Goal: Task Accomplishment & Management: Manage account settings

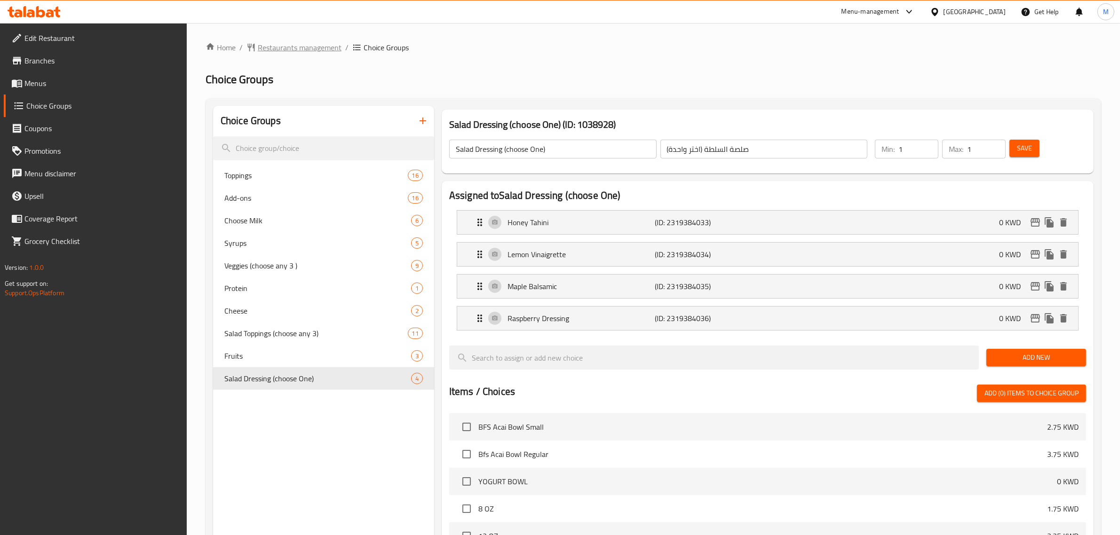
click at [318, 52] on span "Restaurants management" at bounding box center [300, 47] width 84 height 11
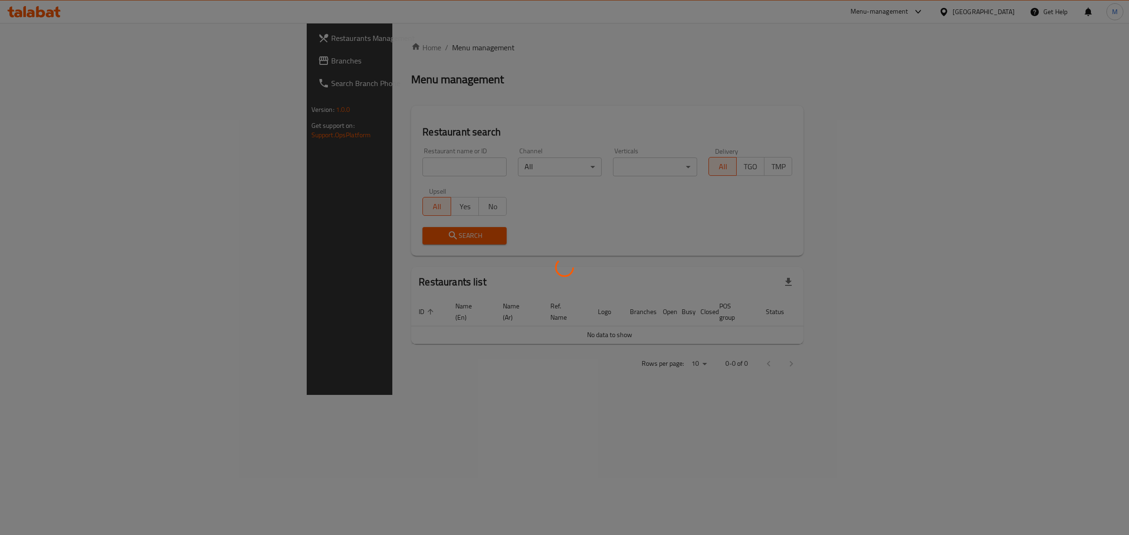
click at [337, 175] on div at bounding box center [564, 267] width 1129 height 535
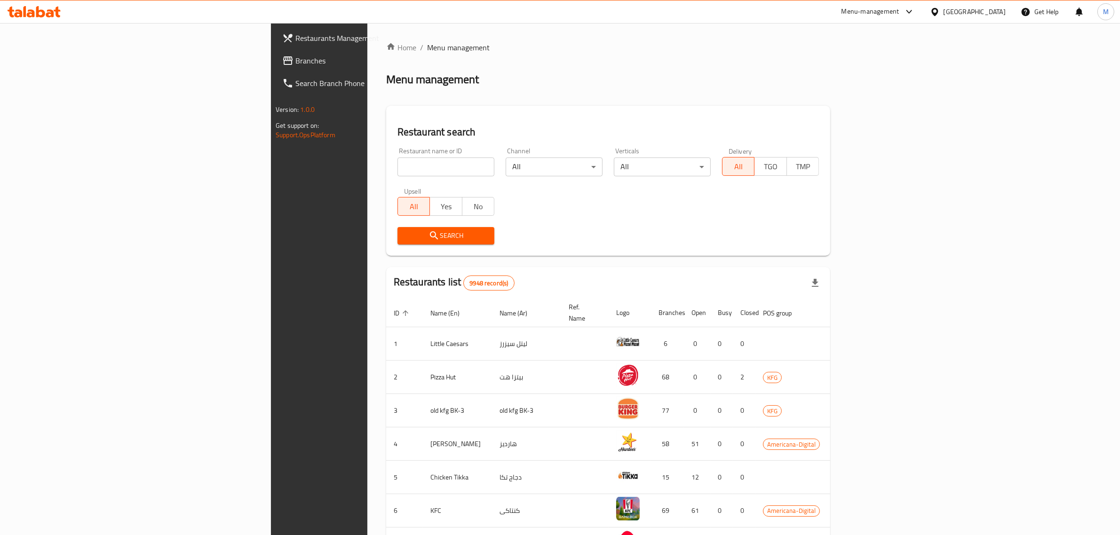
click at [386, 163] on div "Home / Menu management Menu management Restaurant search Restaurant name or ID …" at bounding box center [608, 367] width 444 height 651
click at [397, 163] on input "search" at bounding box center [445, 167] width 97 height 19
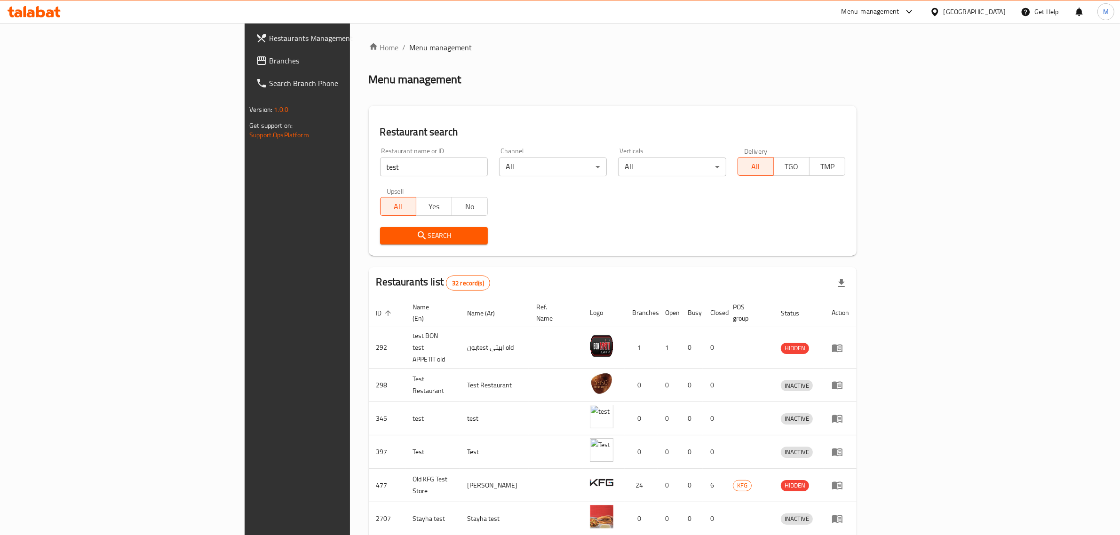
click at [380, 168] on input "test" at bounding box center [434, 167] width 108 height 19
paste input "706798"
type input "706798"
click button "Search" at bounding box center [434, 235] width 108 height 17
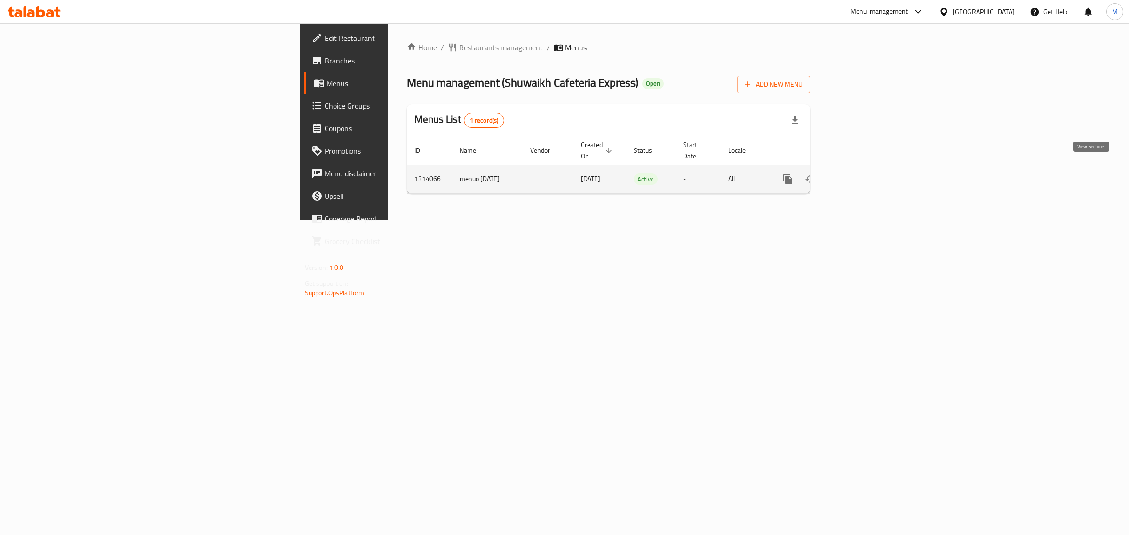
click at [867, 175] on link "enhanced table" at bounding box center [855, 179] width 23 height 23
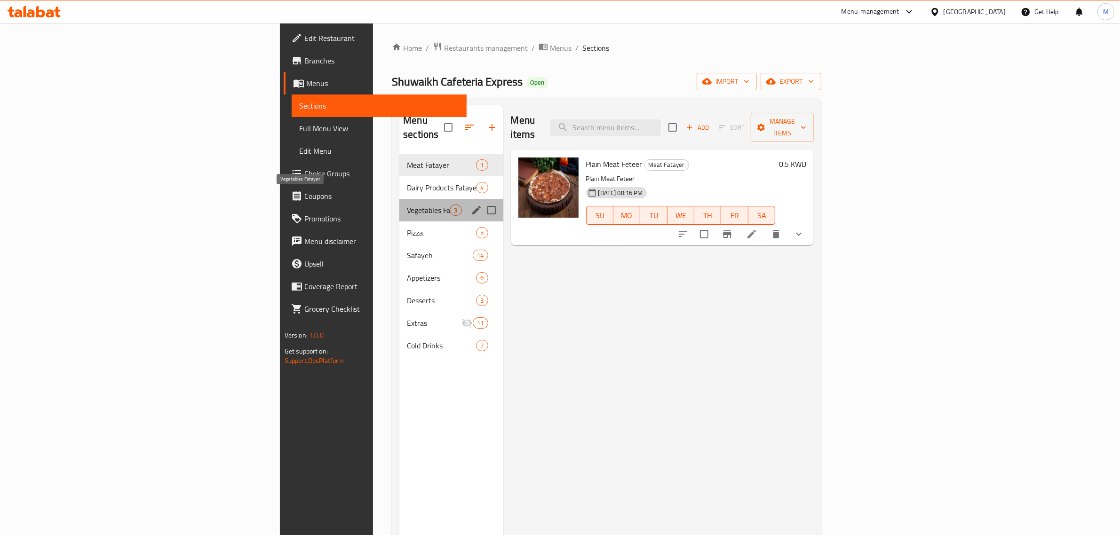
click at [407, 205] on span "Vegetables Fatayer" at bounding box center [428, 210] width 43 height 11
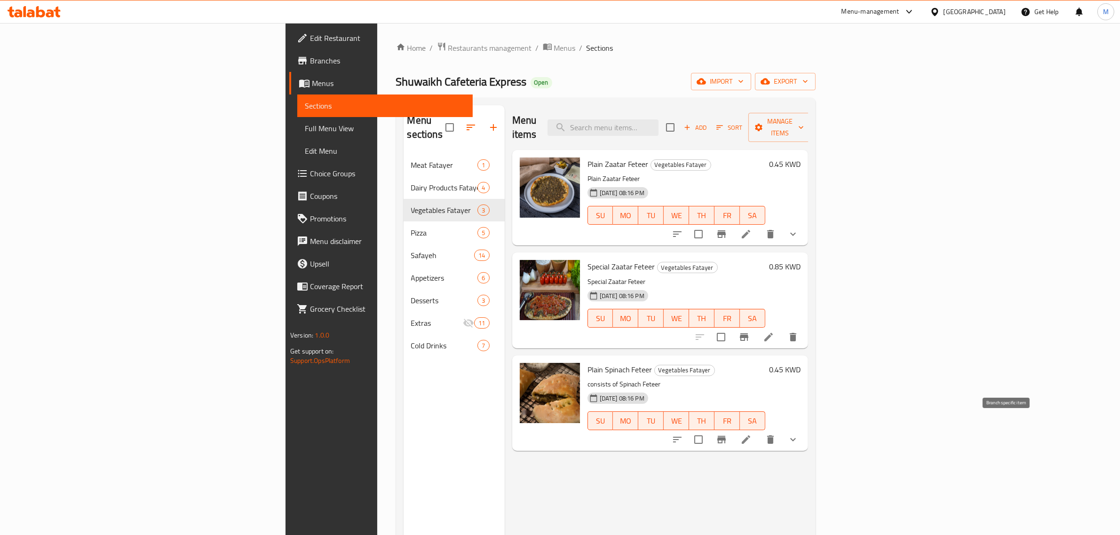
click at [727, 434] on icon "Branch-specific-item" at bounding box center [721, 439] width 11 height 11
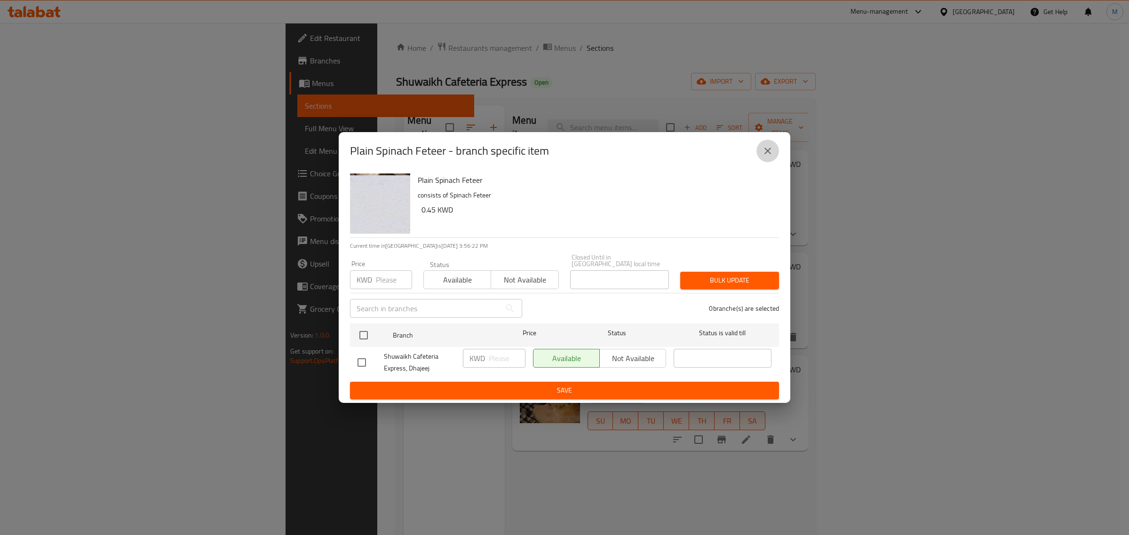
click at [764, 156] on icon "close" at bounding box center [767, 150] width 11 height 11
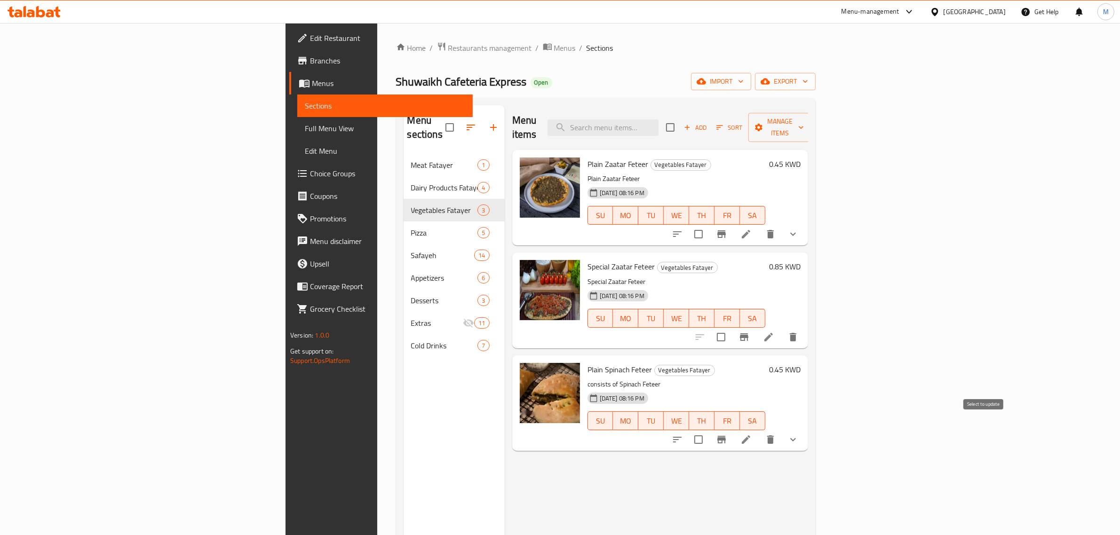
click at [708, 431] on input "checkbox" at bounding box center [698, 440] width 20 height 20
checkbox input "true"
click at [804, 118] on span "Manage items" at bounding box center [780, 128] width 48 height 24
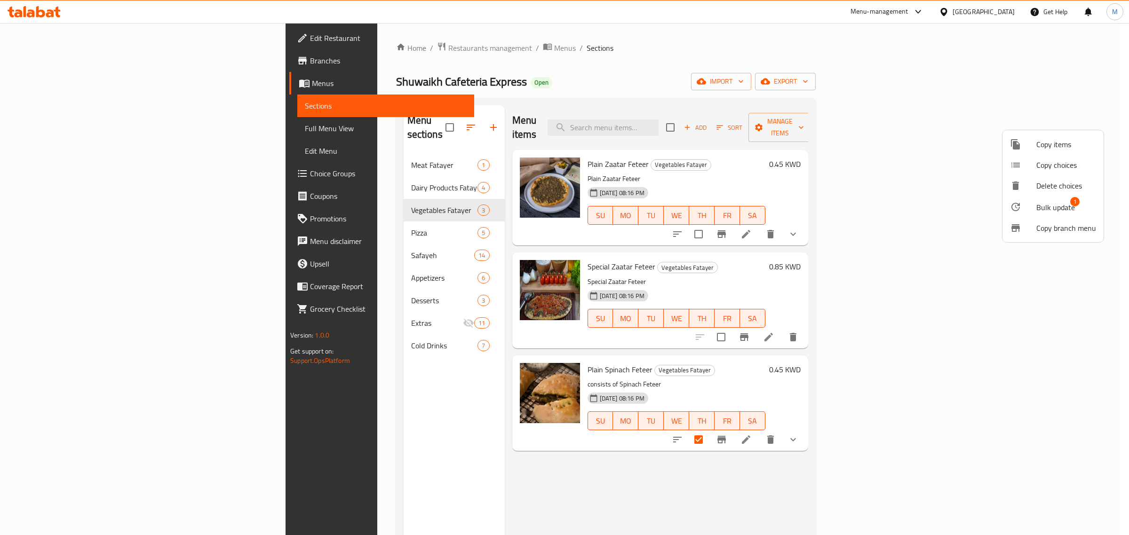
click at [1064, 144] on span "Copy items" at bounding box center [1066, 144] width 60 height 11
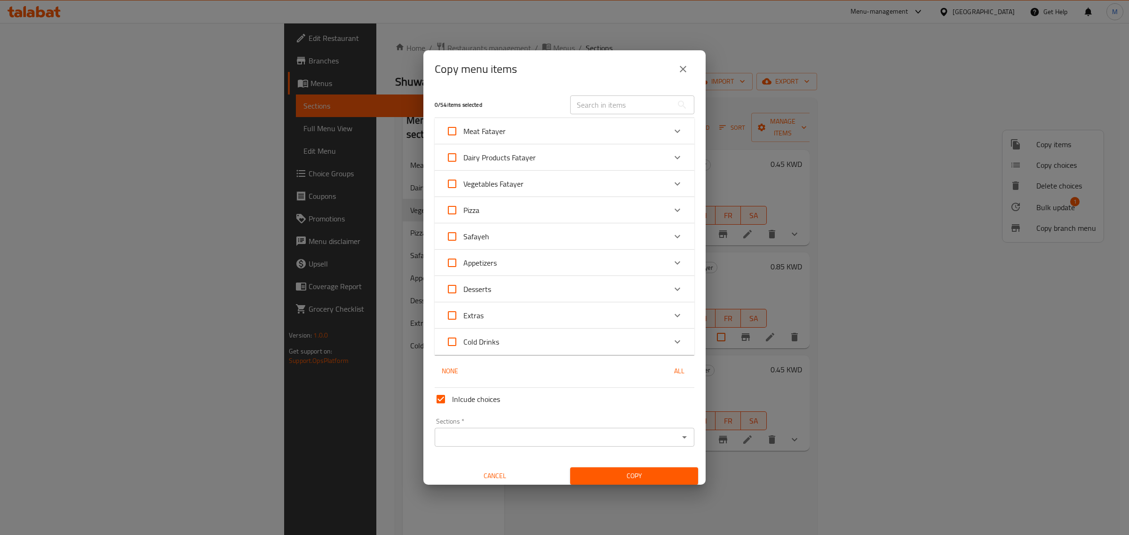
click at [514, 184] on span "Vegetables Fatayer" at bounding box center [493, 184] width 60 height 14
click at [463, 184] on input "Vegetables Fatayer" at bounding box center [452, 184] width 23 height 23
checkbox input "true"
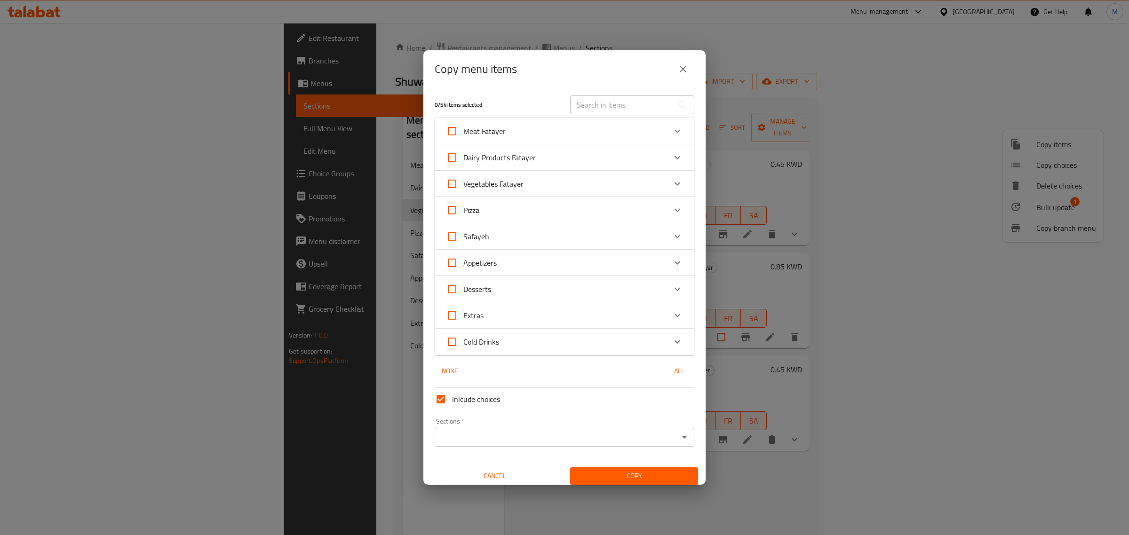
checkbox input "true"
click at [503, 182] on span "Vegetables Fatayer" at bounding box center [493, 184] width 60 height 14
click at [463, 182] on input "Vegetables Fatayer" at bounding box center [452, 184] width 23 height 23
checkbox input "false"
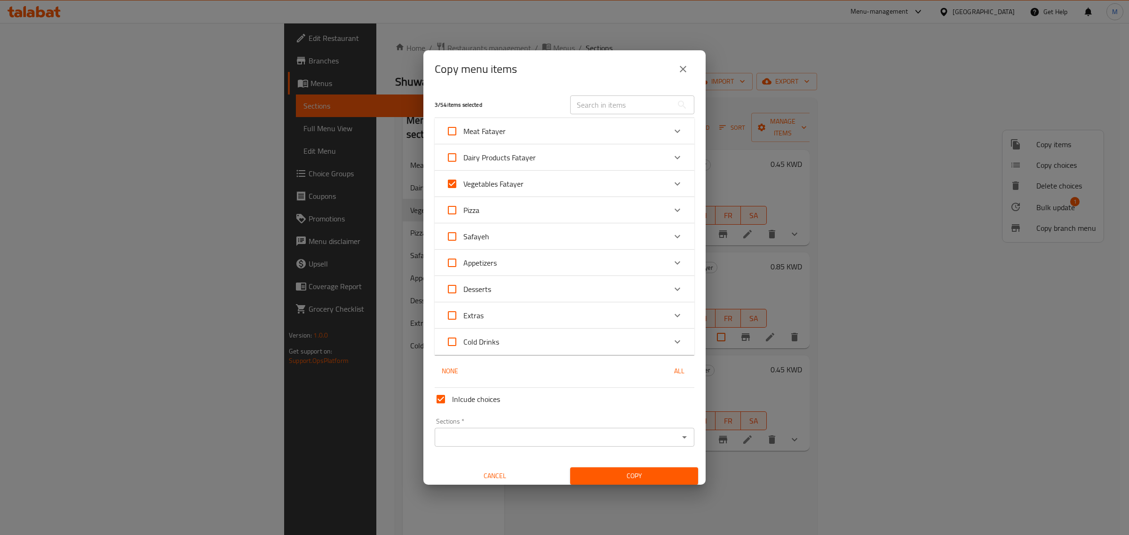
checkbox input "false"
click at [666, 182] on div "Expand" at bounding box center [677, 184] width 23 height 23
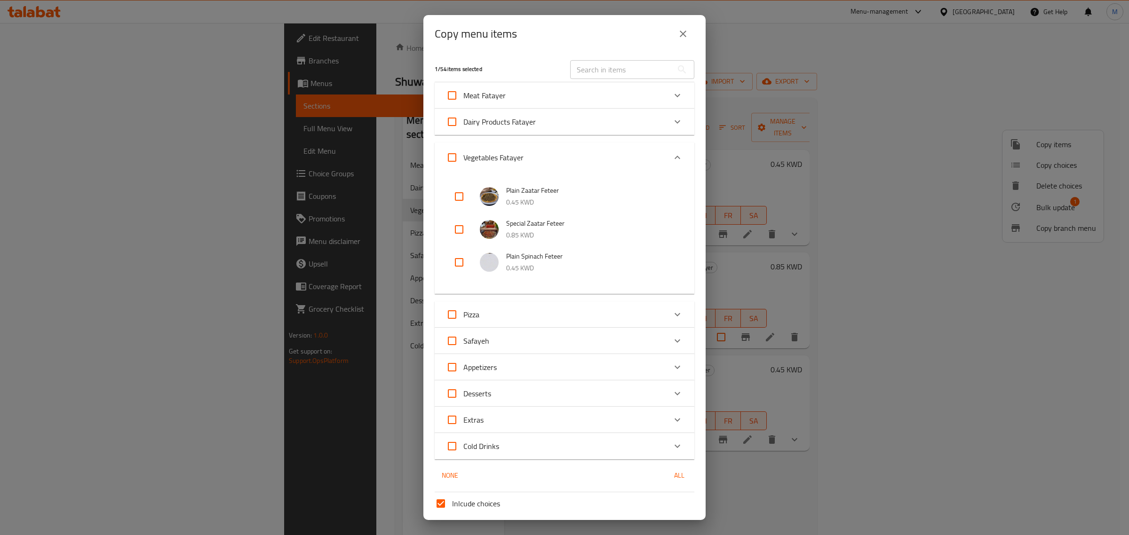
click at [457, 266] on input "checkbox" at bounding box center [459, 262] width 23 height 23
checkbox input "true"
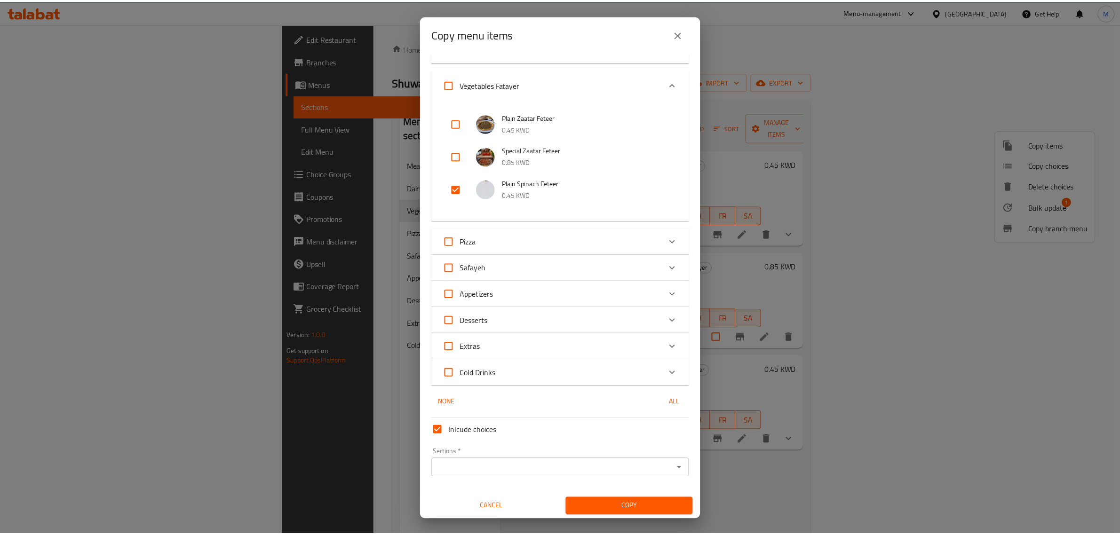
scroll to position [74, 0]
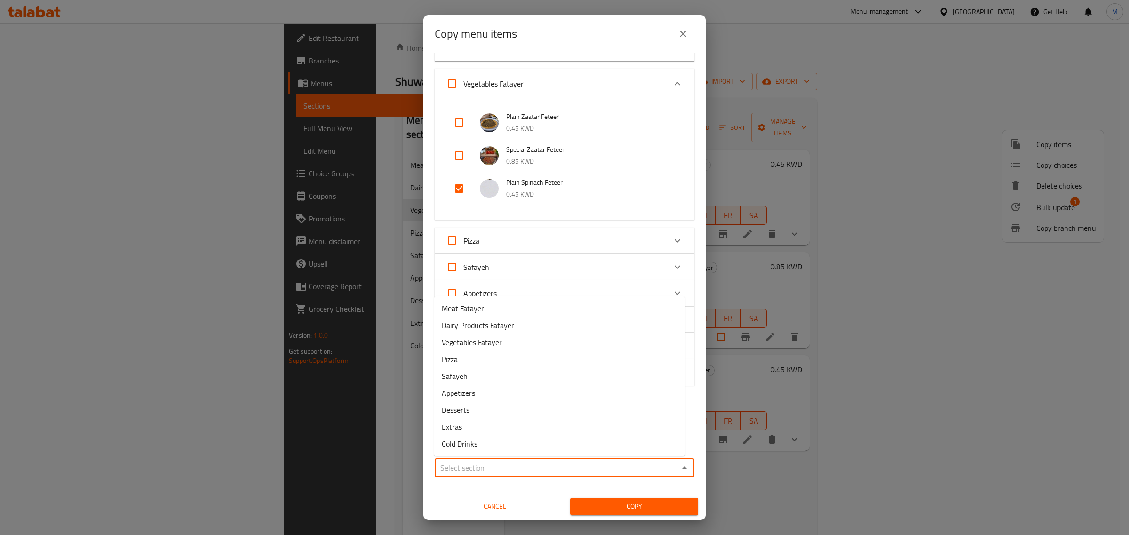
click at [574, 466] on input "Sections   *" at bounding box center [556, 467] width 238 height 13
click at [563, 386] on li "Appetizers" at bounding box center [559, 393] width 251 height 17
type input "Appetizers"
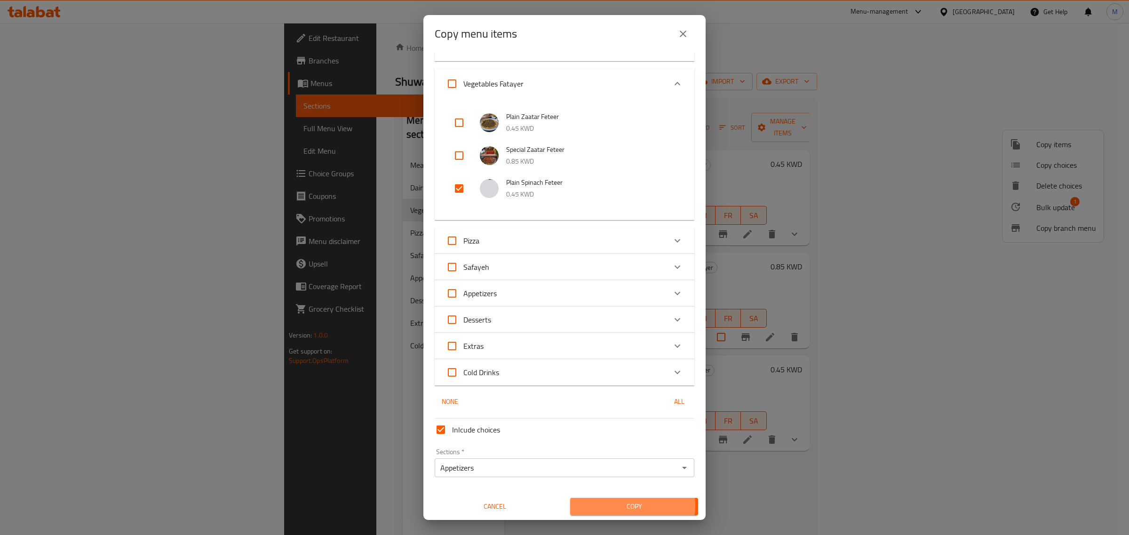
click at [615, 505] on span "Copy" at bounding box center [633, 507] width 113 height 12
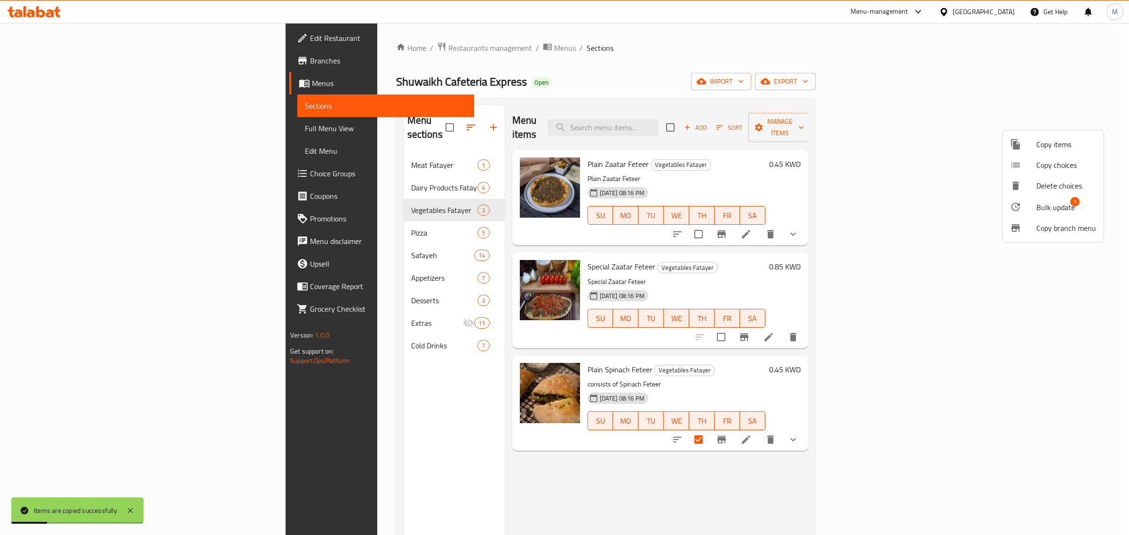
click at [1056, 426] on div at bounding box center [564, 267] width 1129 height 535
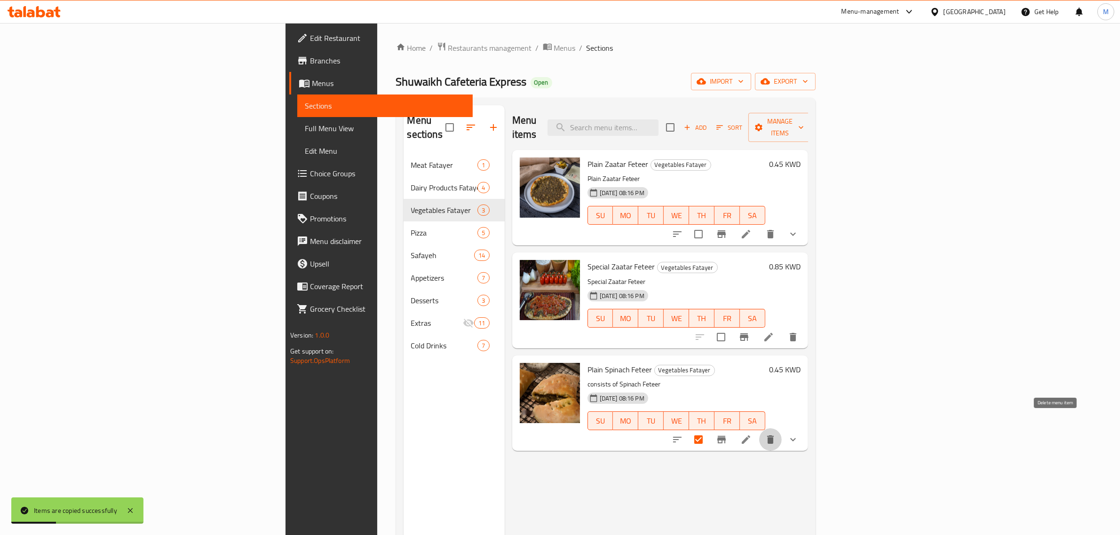
click at [774, 435] on icon "delete" at bounding box center [770, 439] width 7 height 8
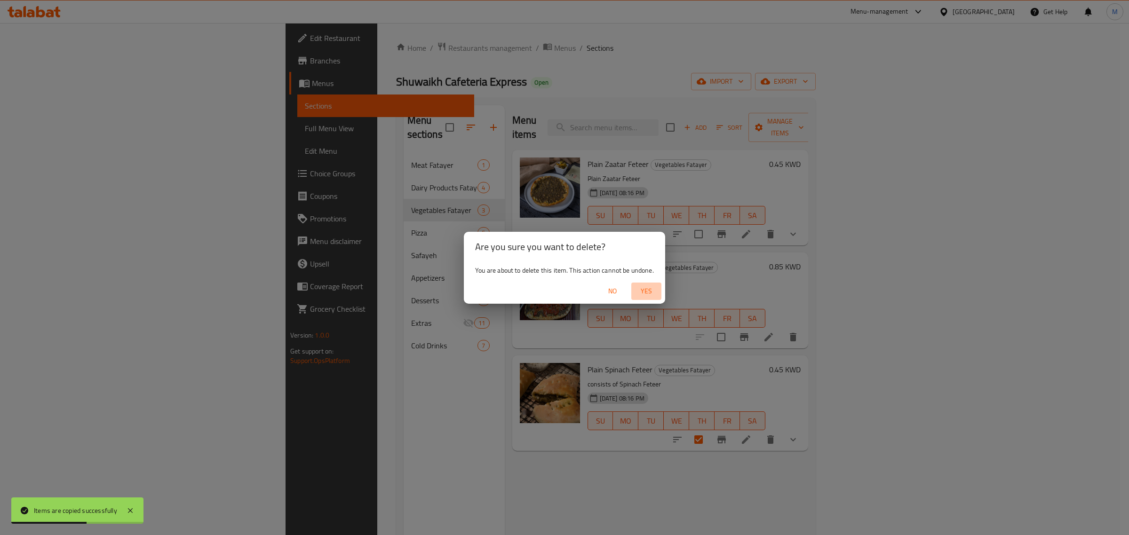
click at [650, 294] on span "Yes" at bounding box center [646, 291] width 23 height 12
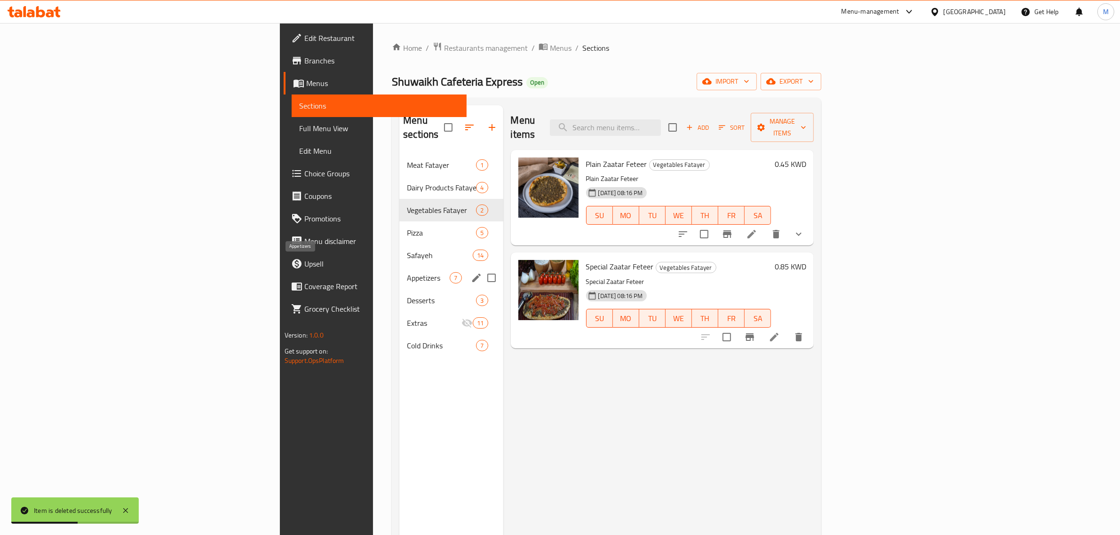
click at [407, 272] on span "Appetizers" at bounding box center [428, 277] width 43 height 11
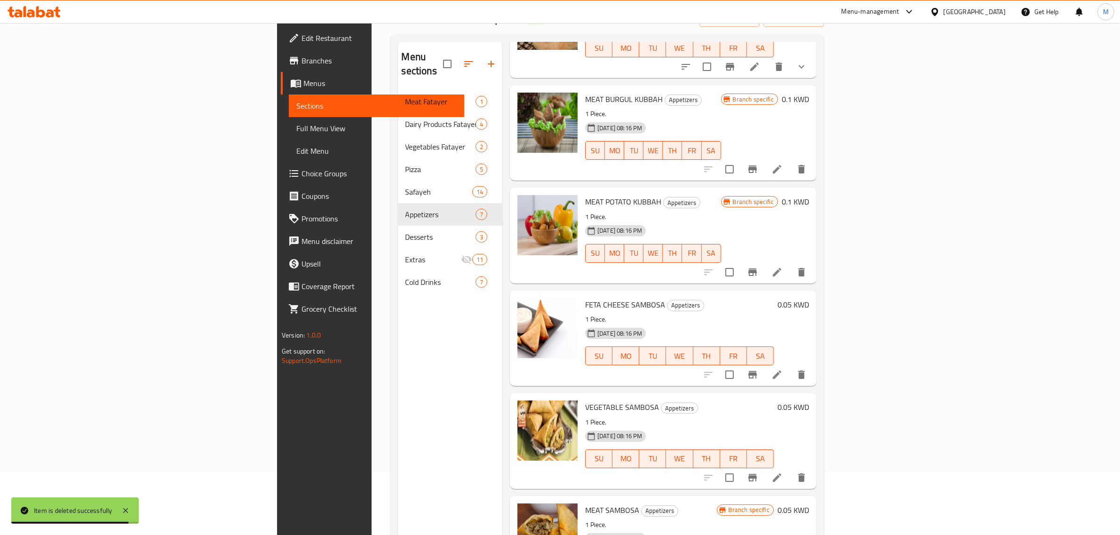
scroll to position [132, 0]
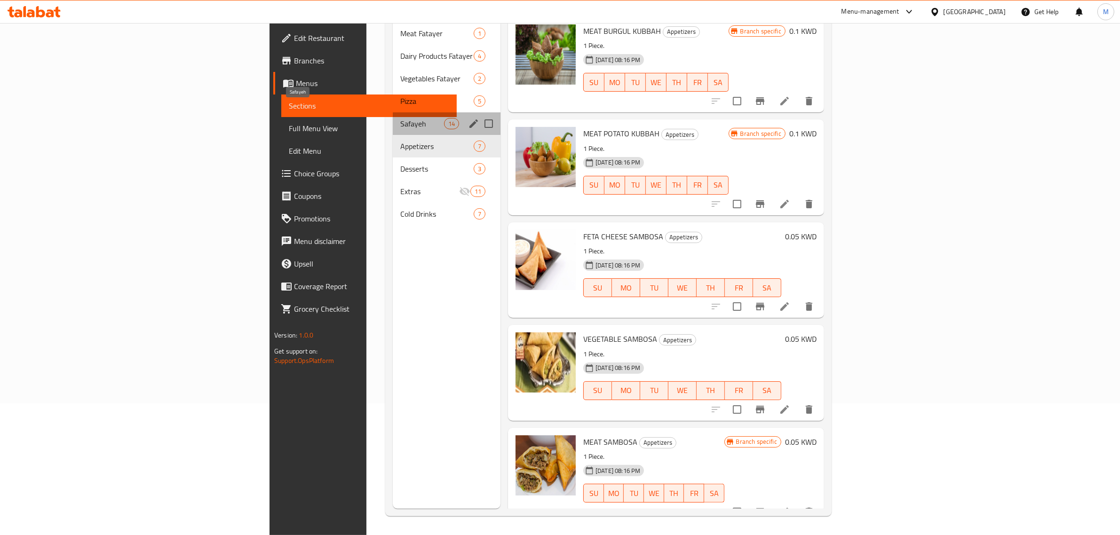
click at [400, 118] on span "Safayeh" at bounding box center [422, 123] width 44 height 11
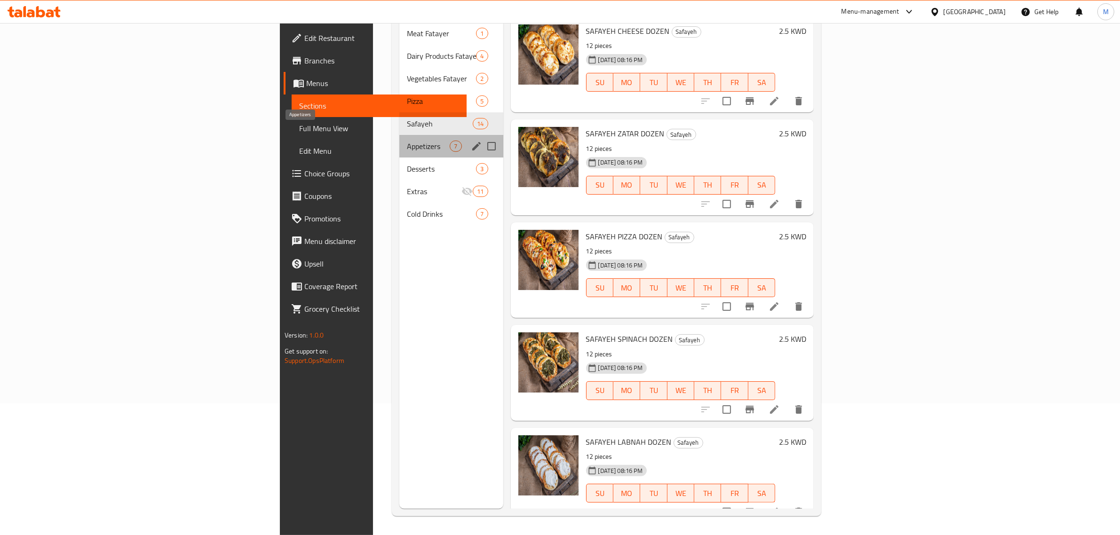
click at [407, 141] on span "Appetizers" at bounding box center [428, 146] width 43 height 11
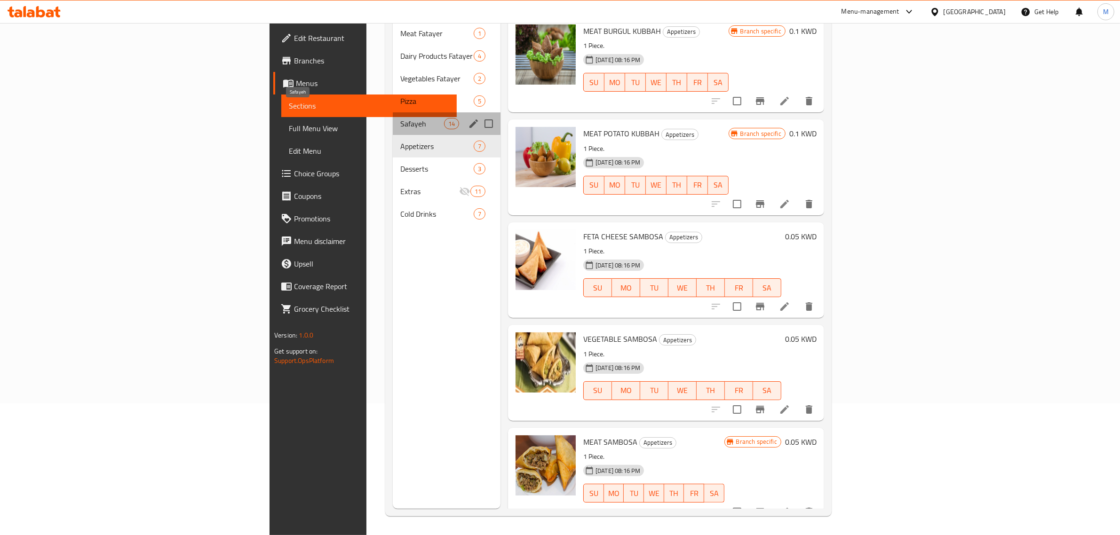
click at [400, 118] on span "Safayeh" at bounding box center [422, 123] width 44 height 11
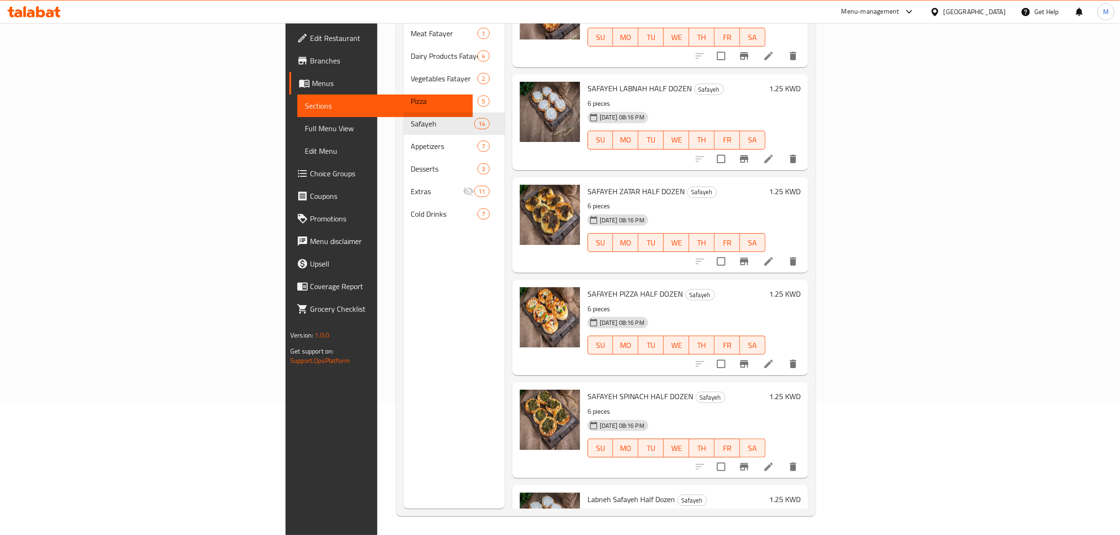
scroll to position [925, 0]
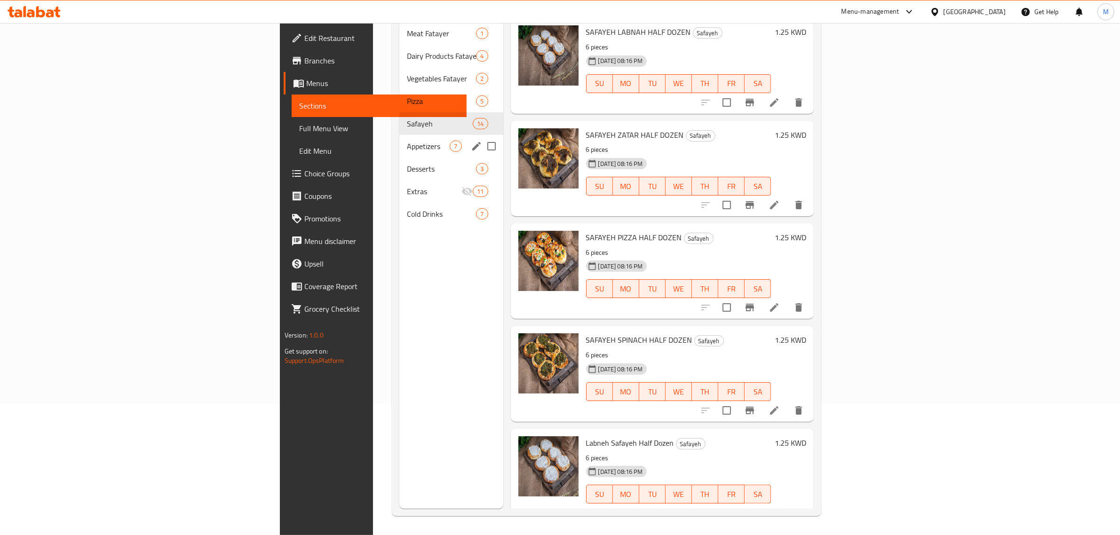
click at [407, 141] on span "Appetizers" at bounding box center [428, 146] width 43 height 11
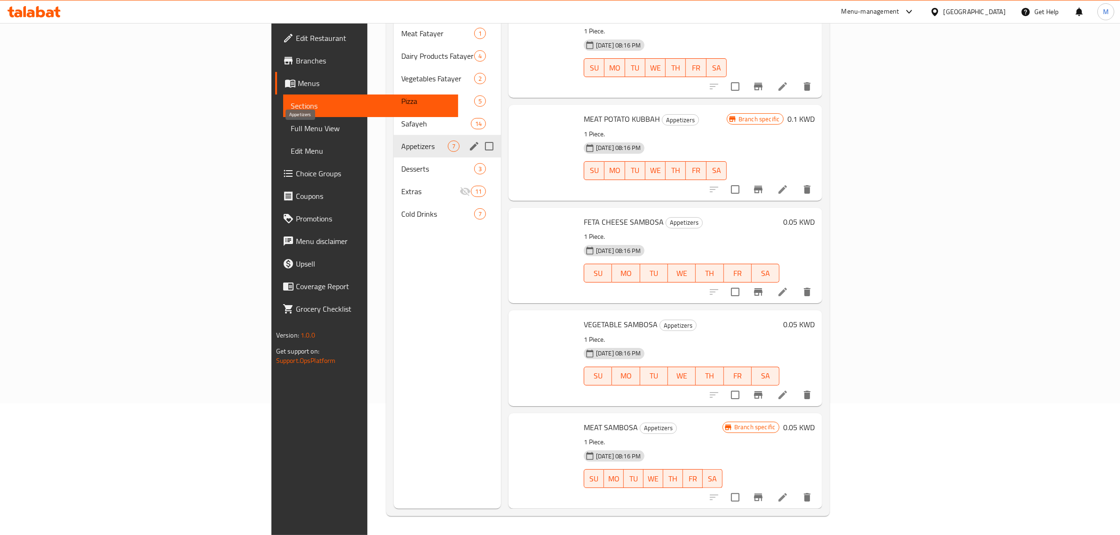
scroll to position [207, 0]
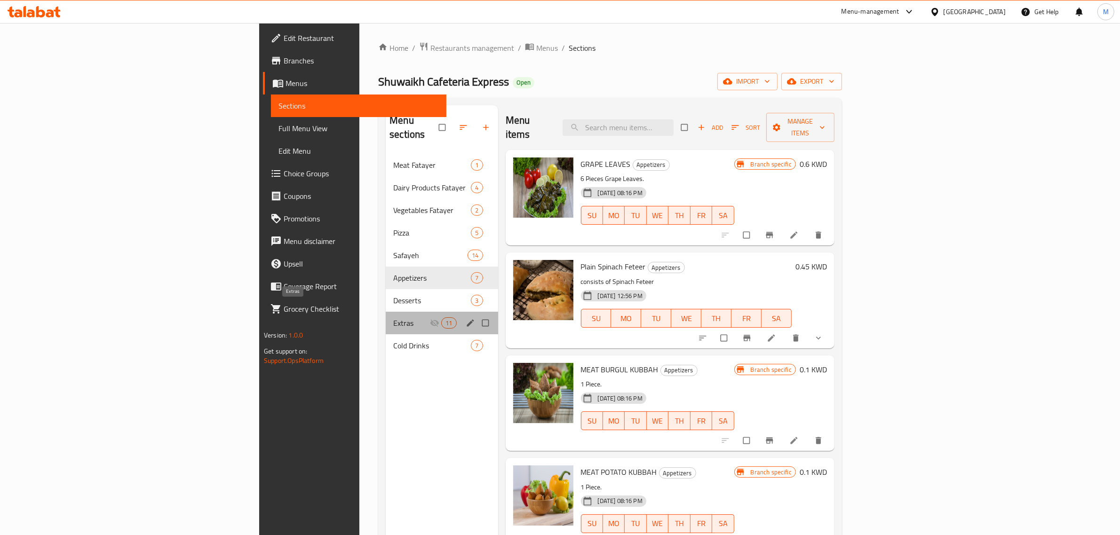
click at [393, 317] on span "Extras" at bounding box center [411, 322] width 37 height 11
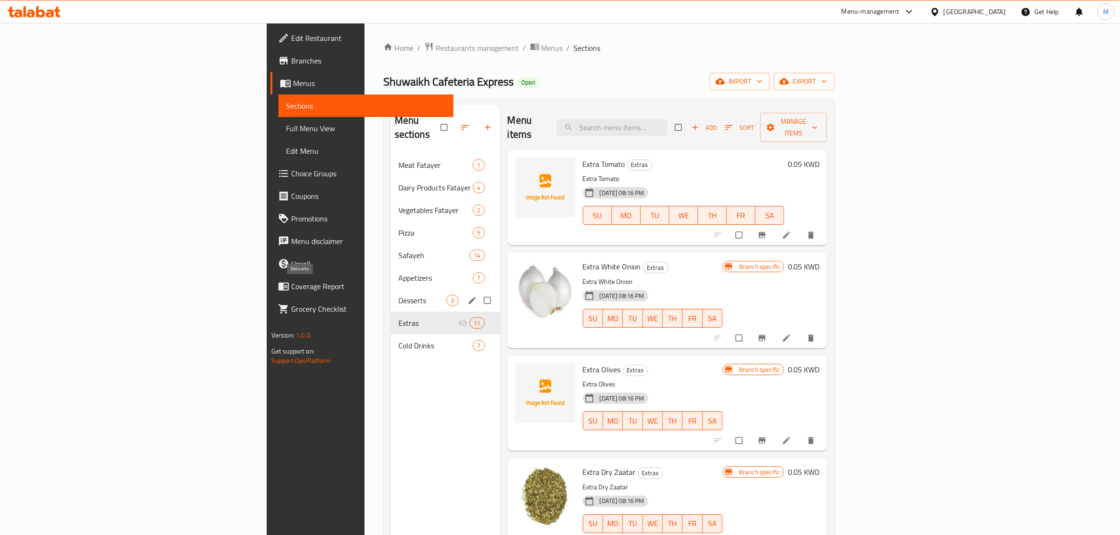
click at [398, 295] on span "Desserts" at bounding box center [422, 300] width 48 height 11
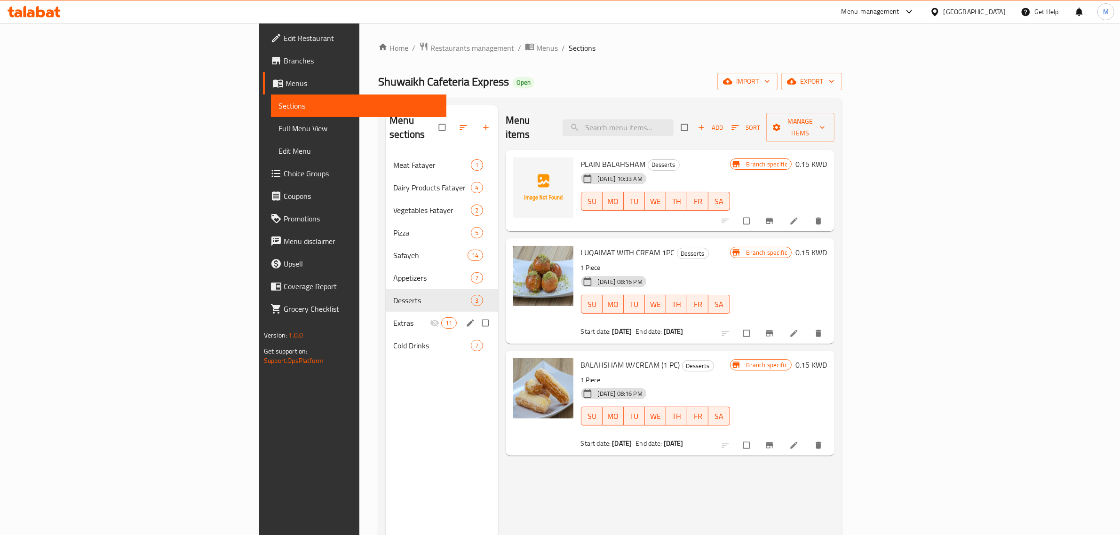
click at [386, 317] on div "Extras 11" at bounding box center [442, 323] width 112 height 23
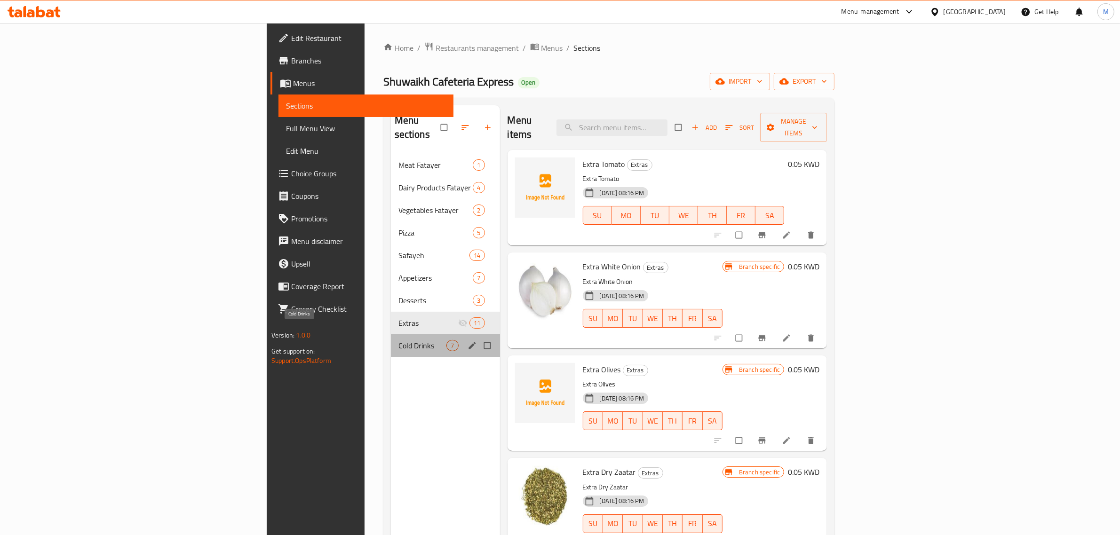
click at [398, 340] on span "Cold Drinks" at bounding box center [422, 345] width 48 height 11
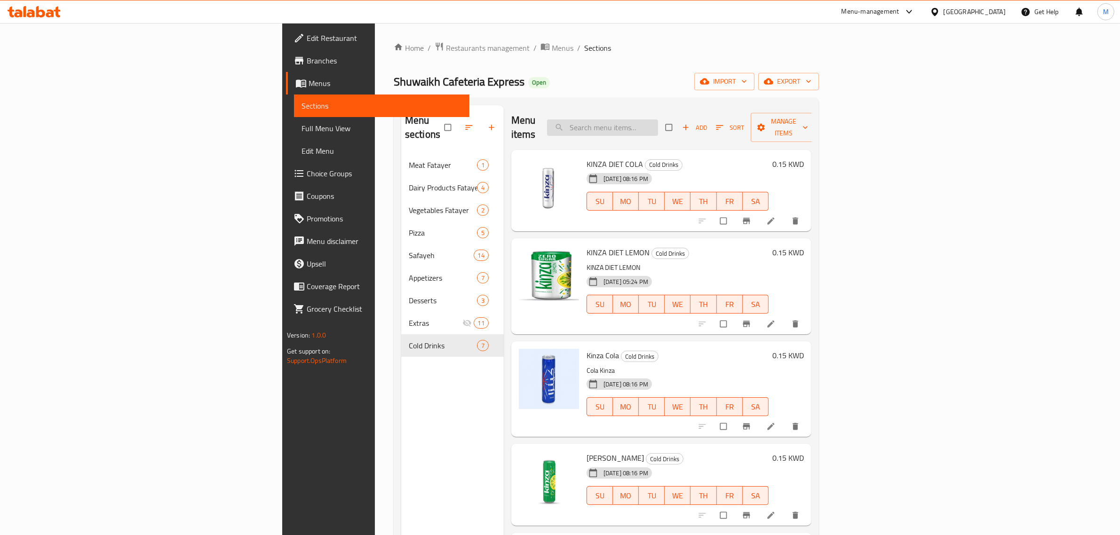
click at [658, 119] on input "search" at bounding box center [602, 127] width 111 height 16
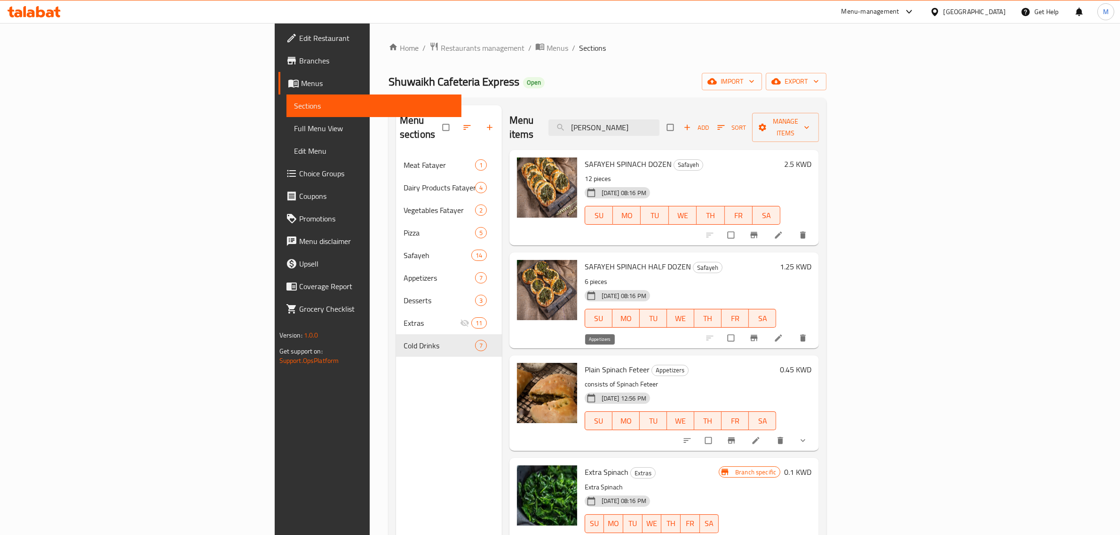
type input "spina"
click at [652, 365] on span "Appetizers" at bounding box center [670, 370] width 36 height 11
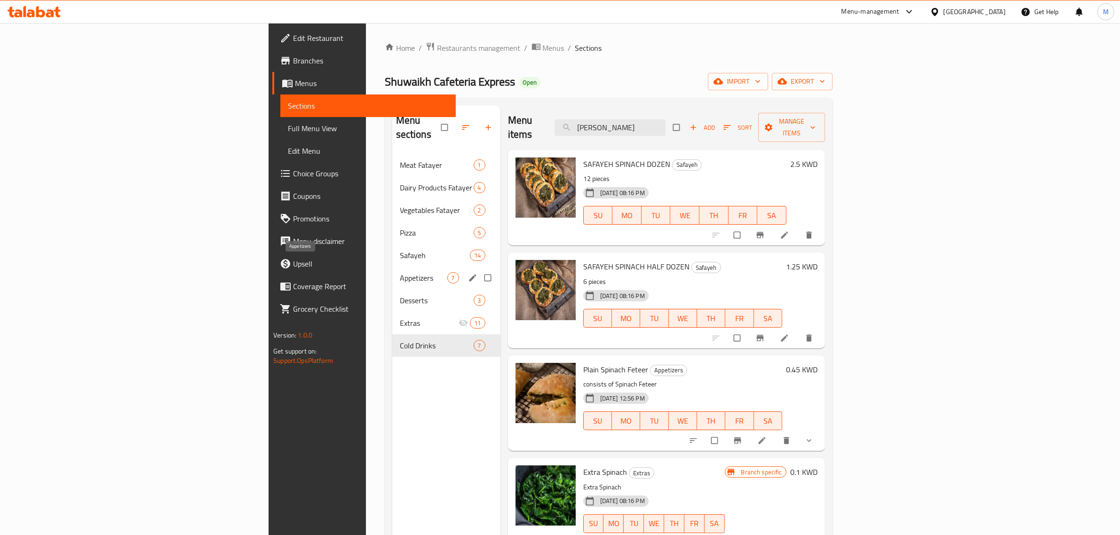
click at [400, 272] on span "Appetizers" at bounding box center [423, 277] width 47 height 11
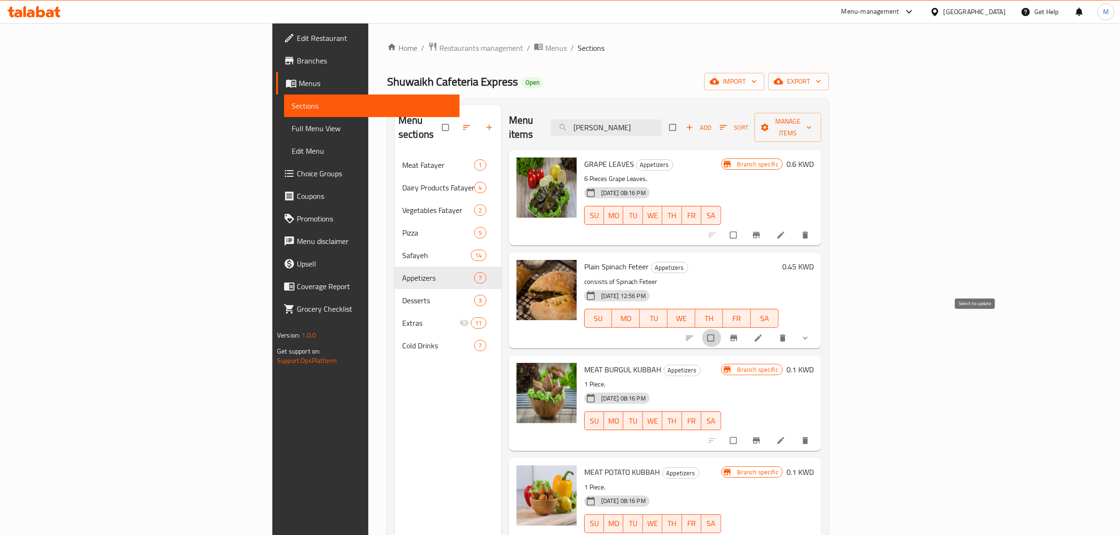
click at [721, 329] on input "checkbox" at bounding box center [712, 338] width 20 height 18
click at [814, 118] on span "Manage items" at bounding box center [788, 128] width 52 height 24
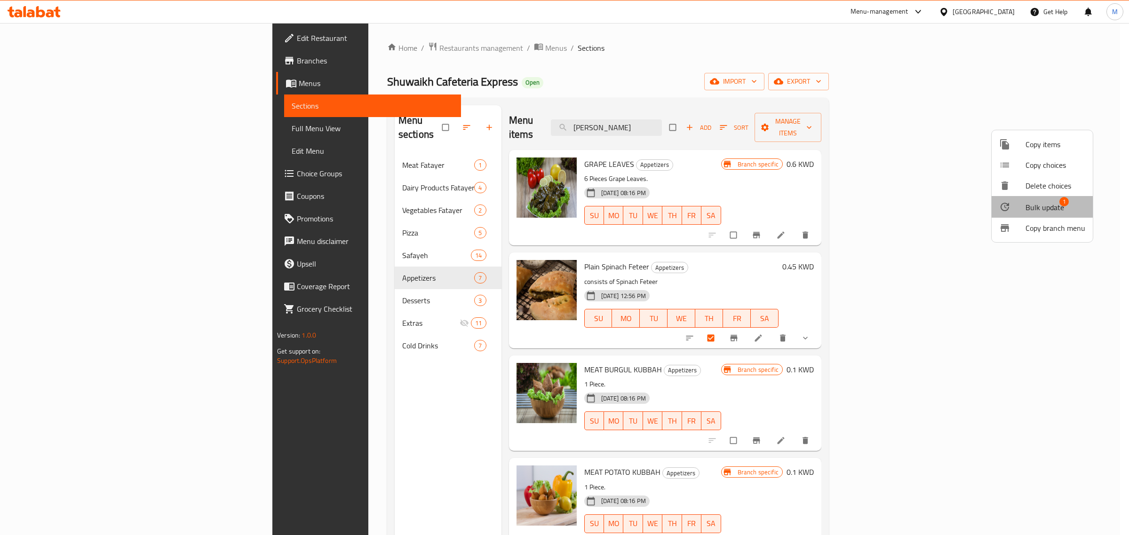
click at [1044, 208] on span "Bulk update" at bounding box center [1044, 207] width 39 height 11
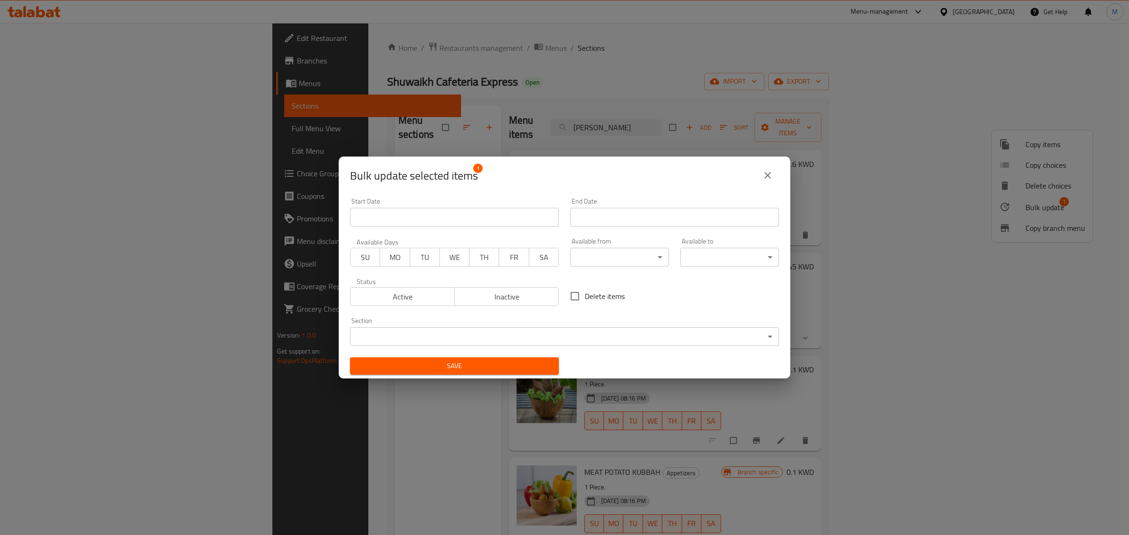
click at [442, 337] on body "​ Menu-management Kuwait Get Help M Edit Restaurant Branches Menus Sections Ful…" at bounding box center [564, 279] width 1129 height 512
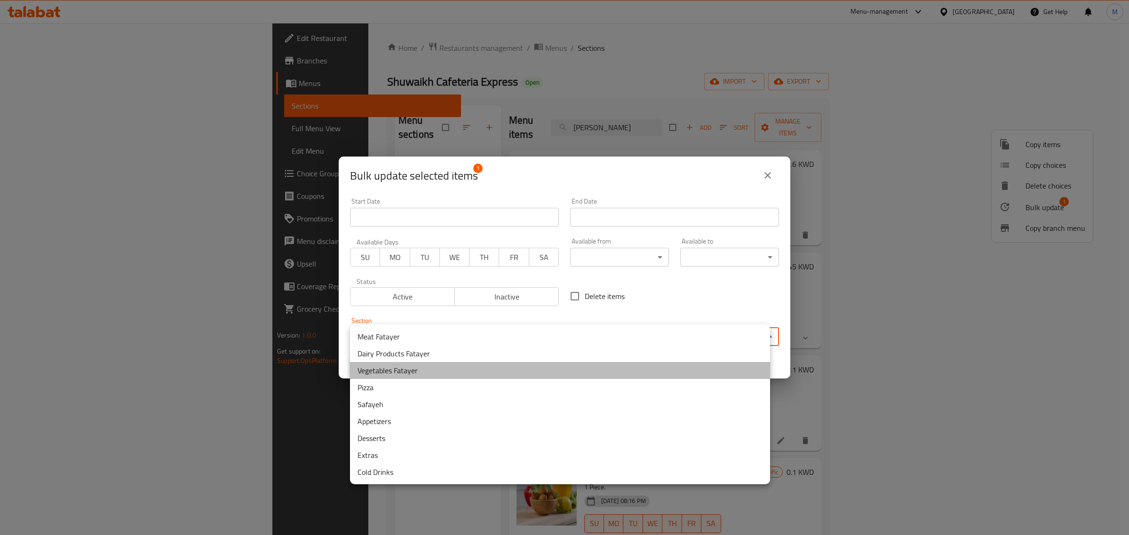
click at [423, 371] on li "Vegetables Fatayer" at bounding box center [560, 370] width 420 height 17
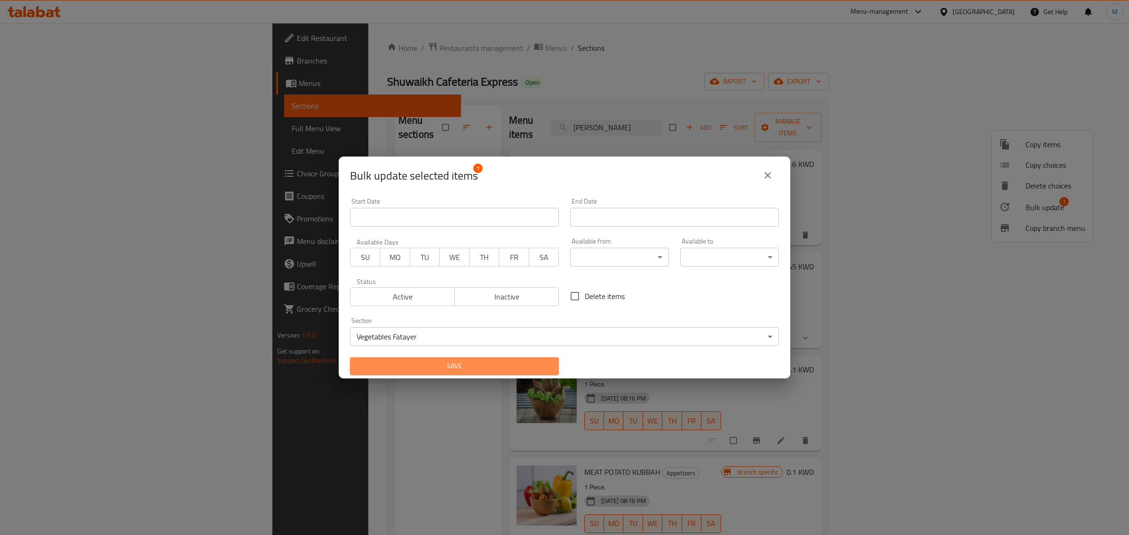
click at [501, 365] on span "Save" at bounding box center [454, 366] width 194 height 12
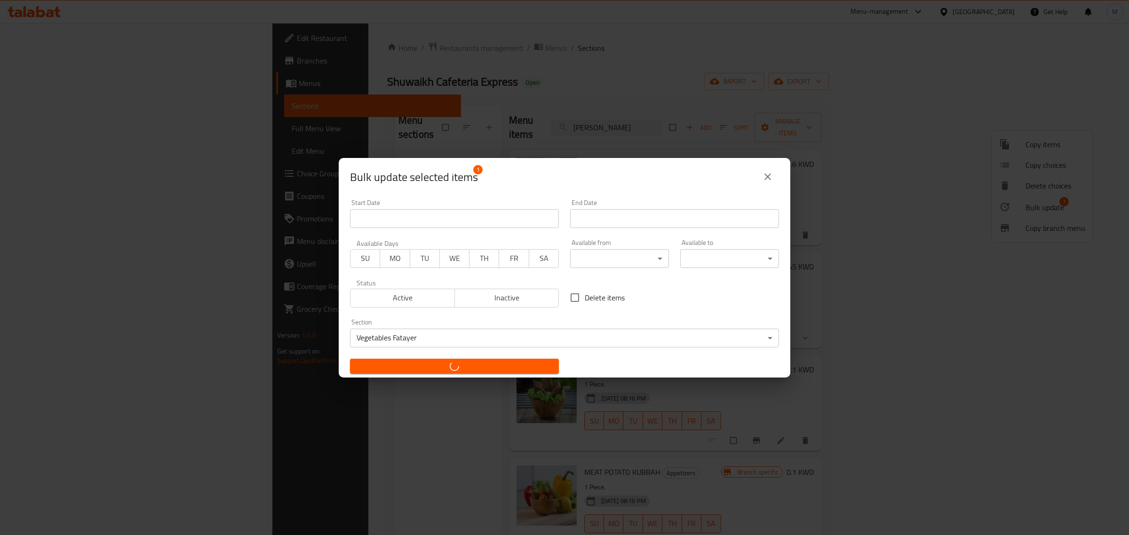
checkbox input "false"
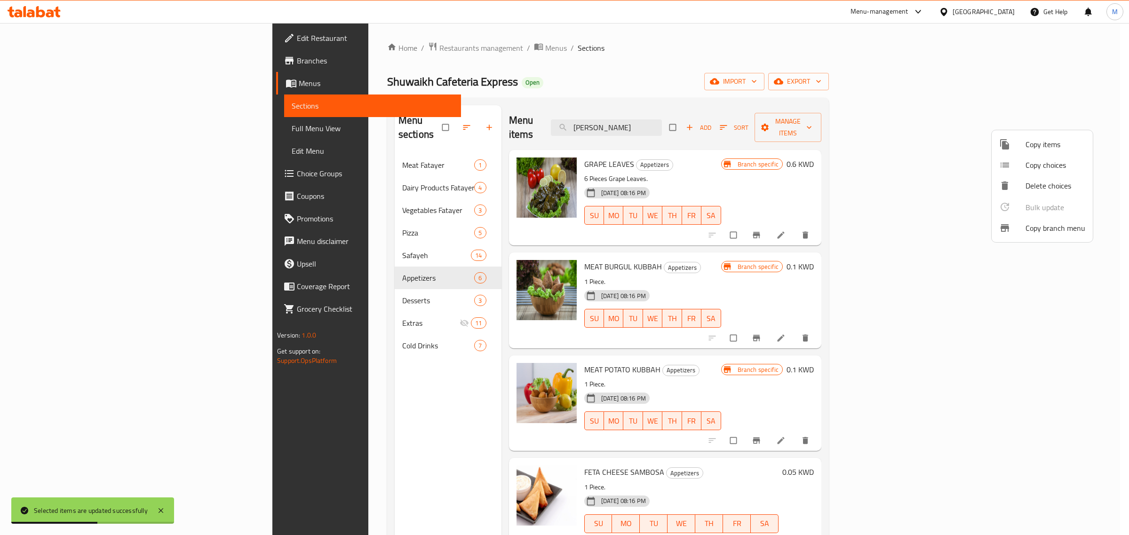
click at [276, 195] on div at bounding box center [564, 267] width 1129 height 535
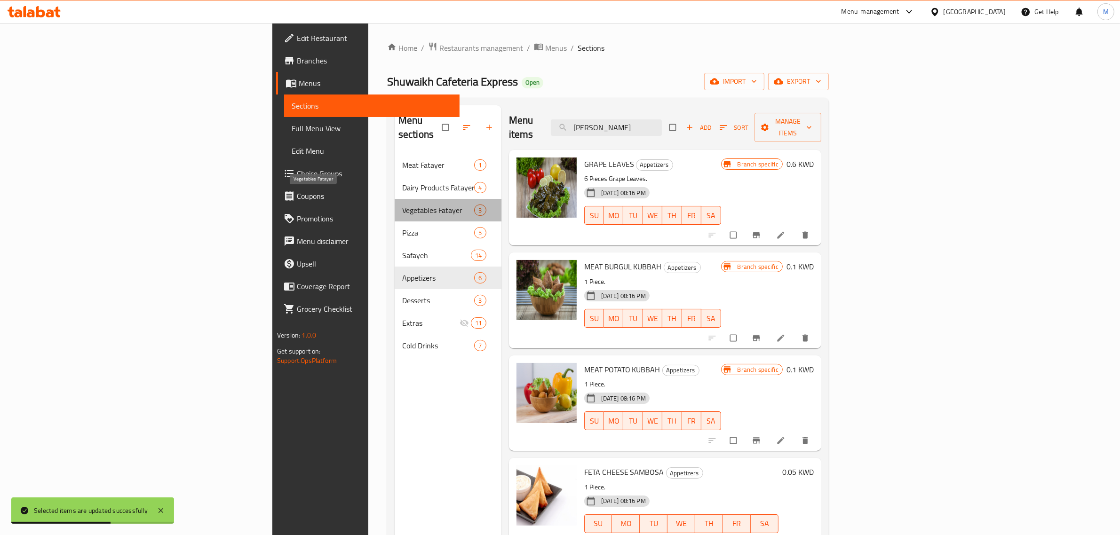
click at [402, 205] on span "Vegetables Fatayer" at bounding box center [438, 210] width 72 height 11
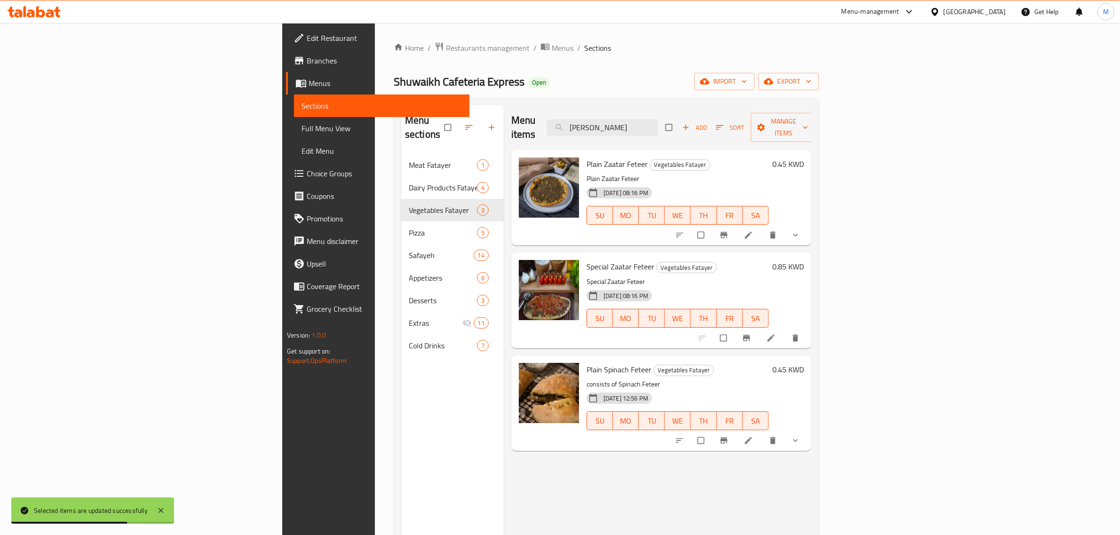
click at [811, 494] on div "Menu items spina Add Sort Manage items Plain Zaatar Feteer Vegetables Fatayer P…" at bounding box center [658, 372] width 308 height 535
click at [658, 124] on input "search" at bounding box center [602, 127] width 111 height 16
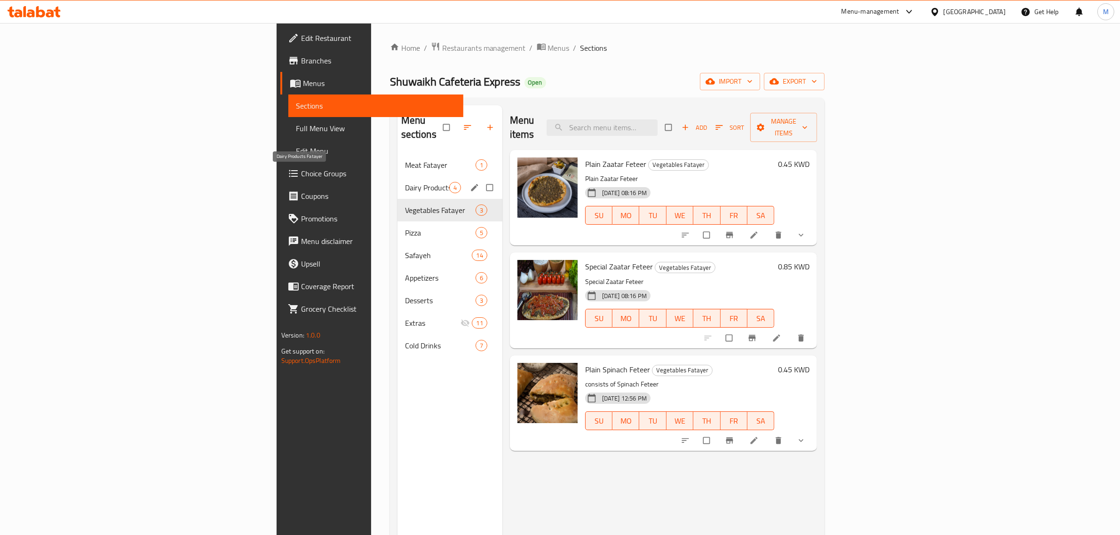
click at [405, 182] on span "Dairy Products Fatayer" at bounding box center [427, 187] width 44 height 11
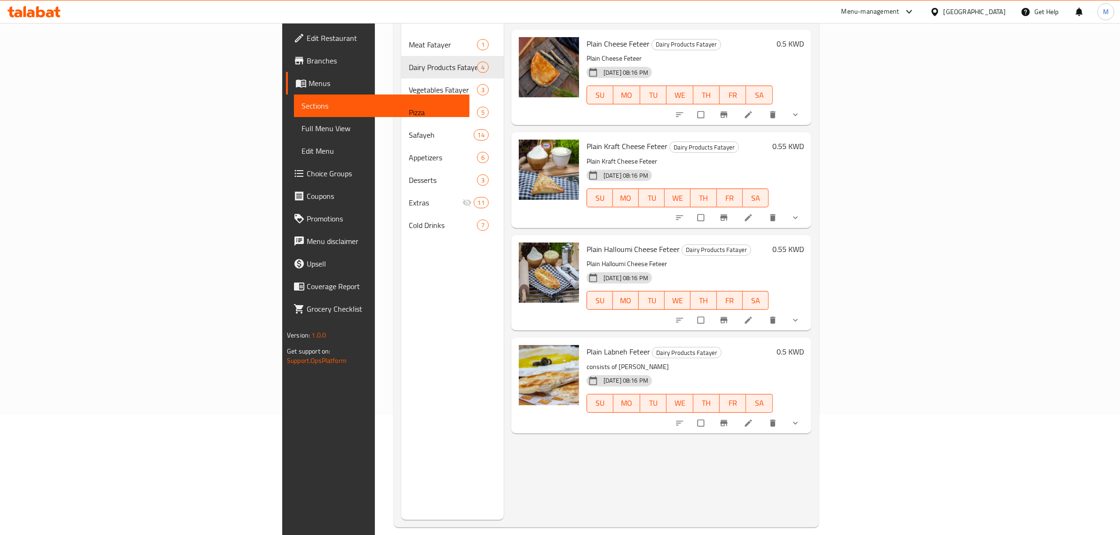
scroll to position [132, 0]
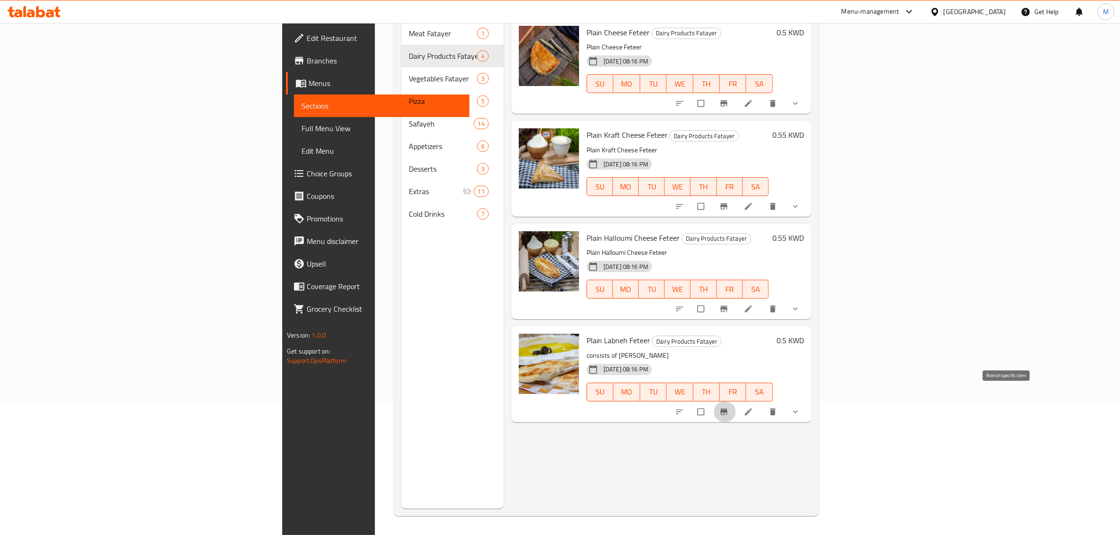
click at [728, 407] on icon "Branch-specific-item" at bounding box center [723, 411] width 9 height 9
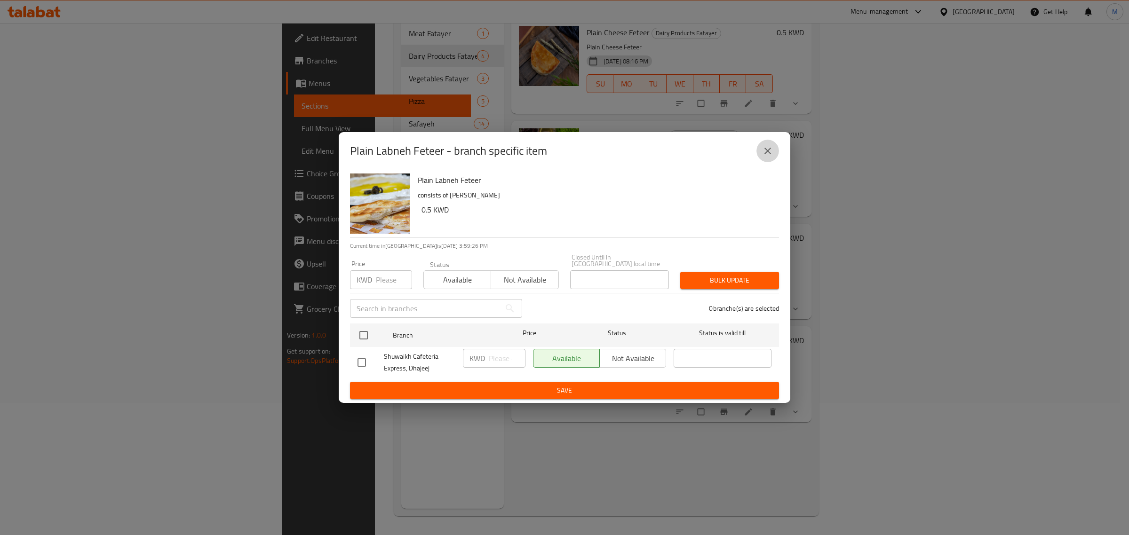
click at [766, 157] on icon "close" at bounding box center [767, 150] width 11 height 11
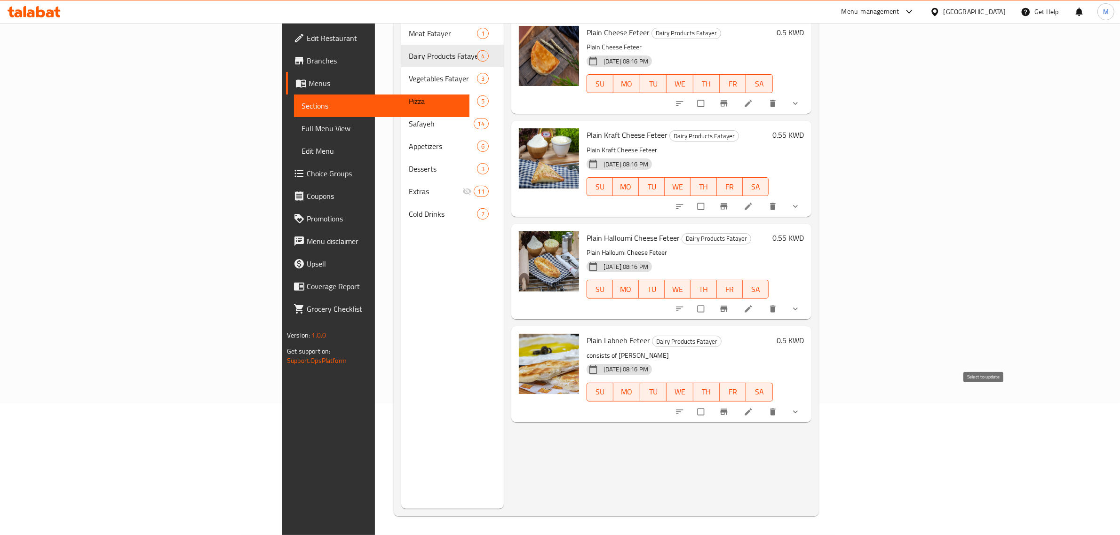
click at [712, 403] on input "checkbox" at bounding box center [702, 412] width 20 height 18
checkbox input "true"
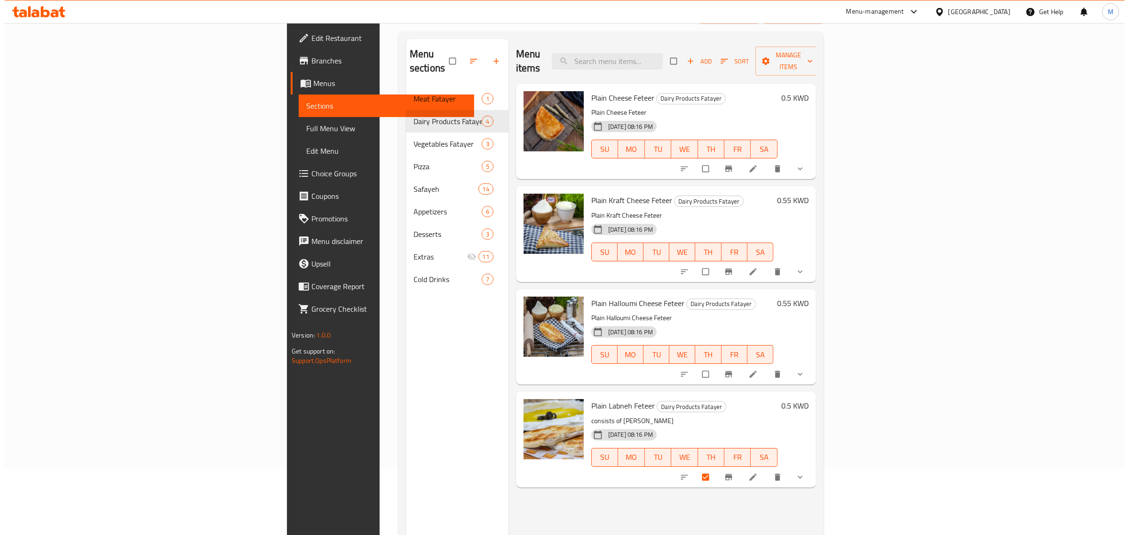
scroll to position [0, 0]
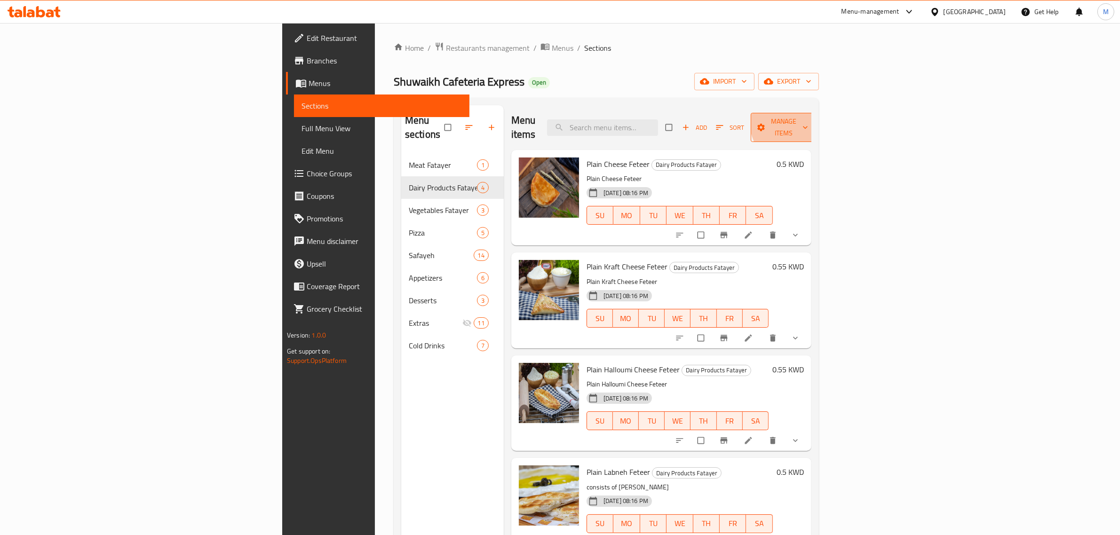
click at [810, 119] on span "Manage items" at bounding box center [784, 128] width 52 height 24
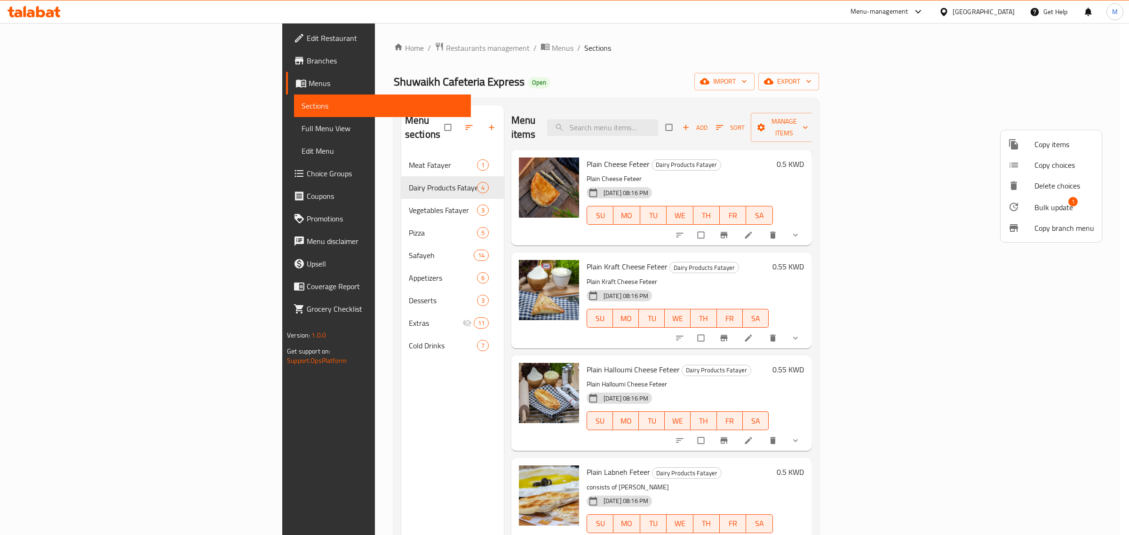
drag, startPoint x: 1053, startPoint y: 168, endPoint x: 1055, endPoint y: 146, distance: 22.1
click at [1055, 146] on ul "Copy items Copy choices Delete choices Bulk update 1 Copy branch menu" at bounding box center [1050, 186] width 101 height 112
click at [1055, 146] on span "Copy items" at bounding box center [1064, 144] width 60 height 11
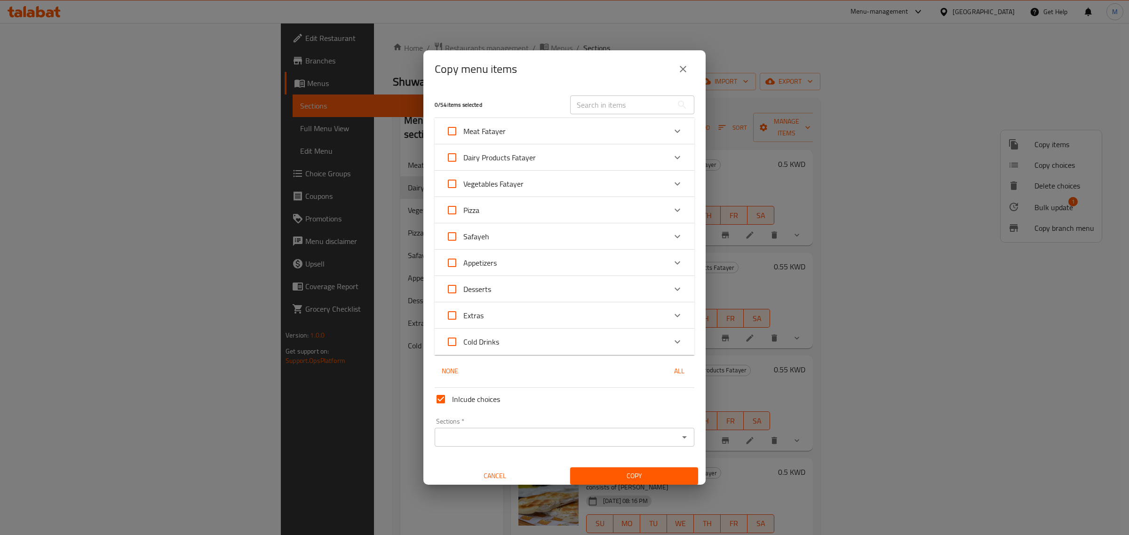
click at [602, 150] on div "Dairy Products Fatayer" at bounding box center [556, 157] width 220 height 23
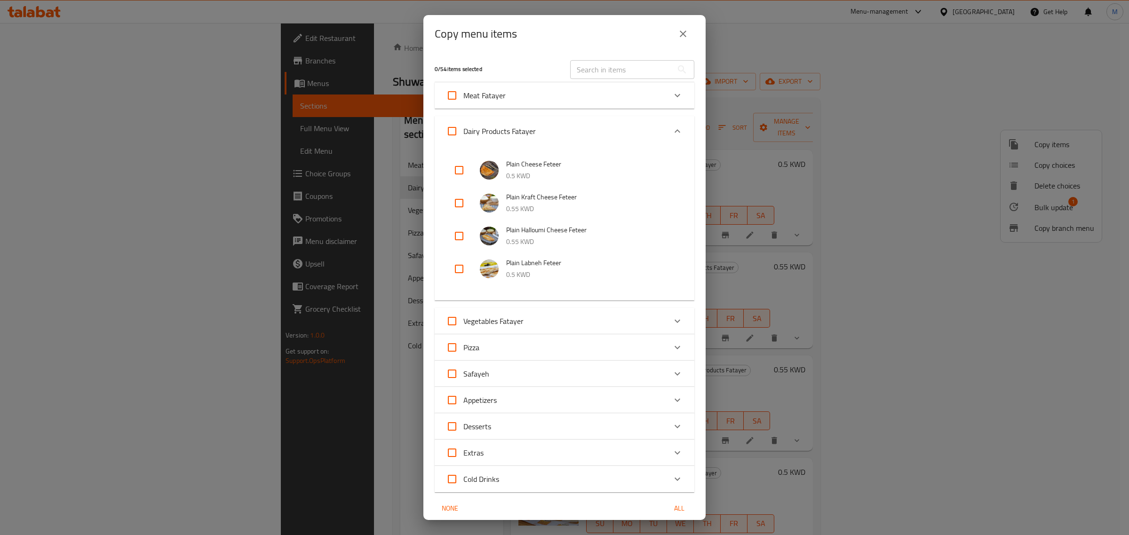
click at [452, 271] on input "checkbox" at bounding box center [459, 269] width 23 height 23
checkbox input "true"
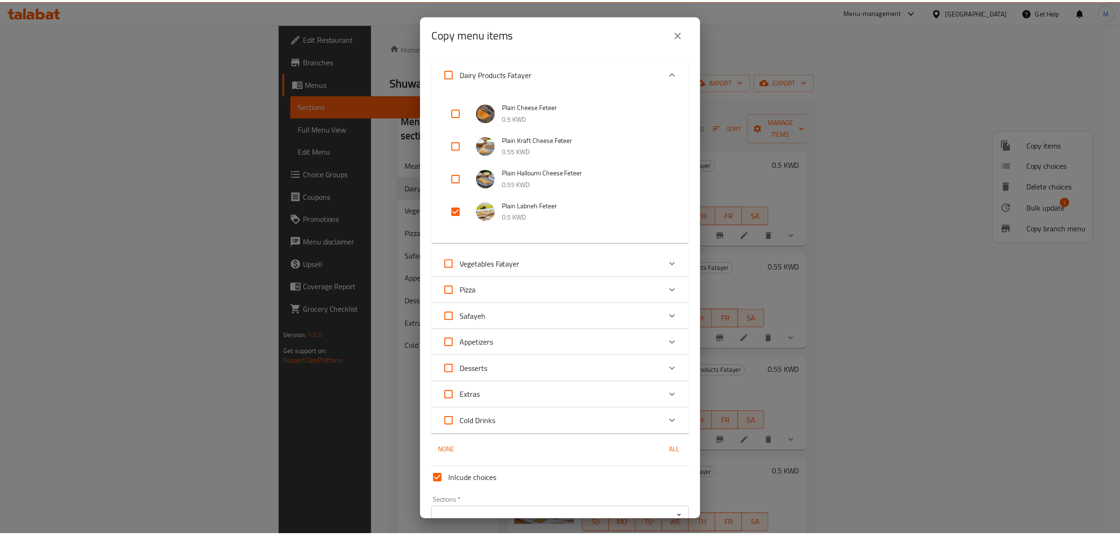
scroll to position [107, 0]
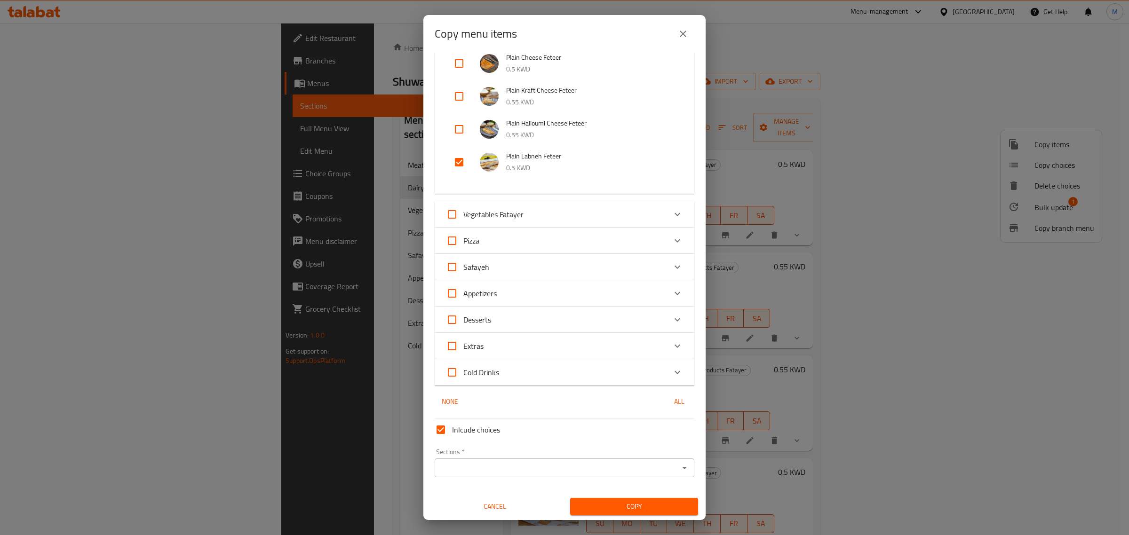
click at [558, 467] on input "Sections   *" at bounding box center [556, 467] width 238 height 13
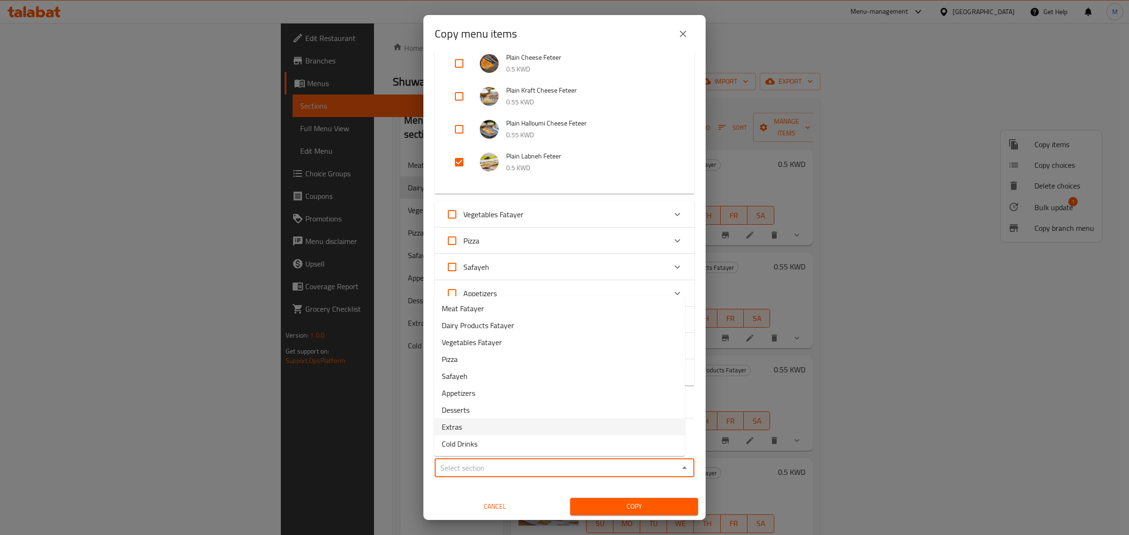
click at [549, 422] on li "Extras" at bounding box center [559, 427] width 251 height 17
type input "Extras"
click at [614, 507] on span "Copy" at bounding box center [633, 507] width 113 height 12
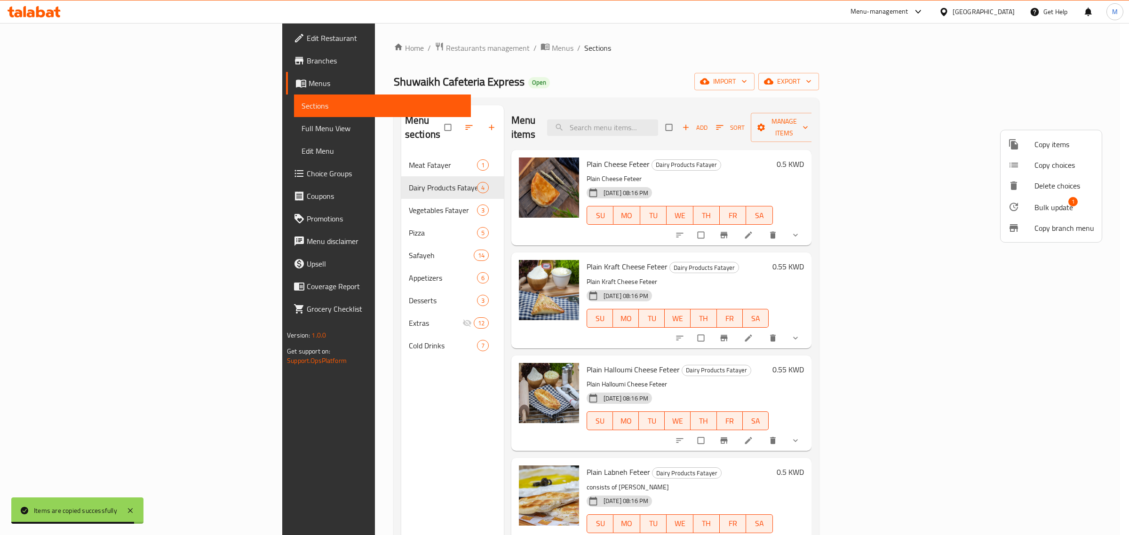
click at [804, 155] on div at bounding box center [564, 267] width 1129 height 535
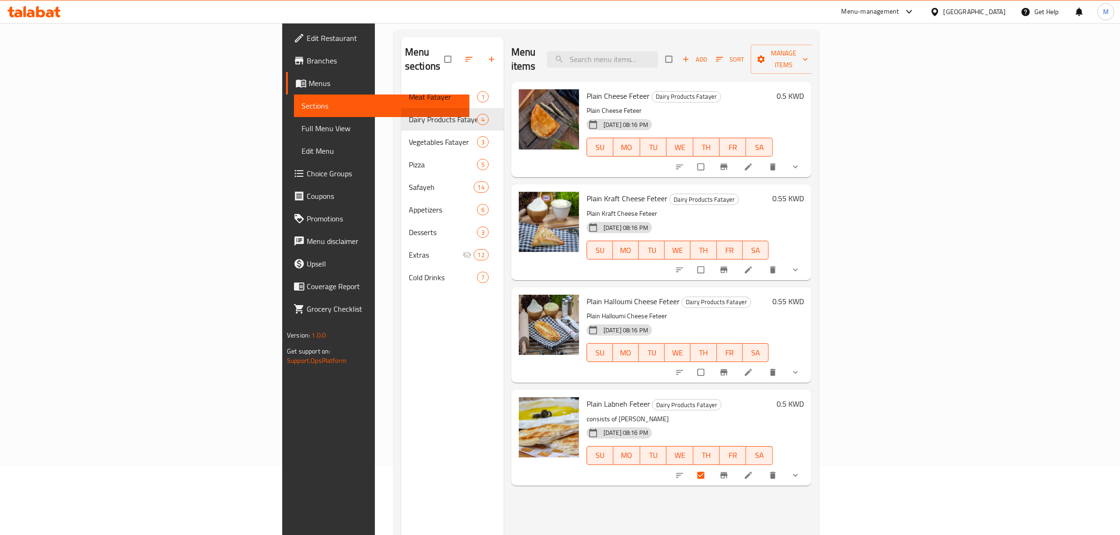
scroll to position [132, 0]
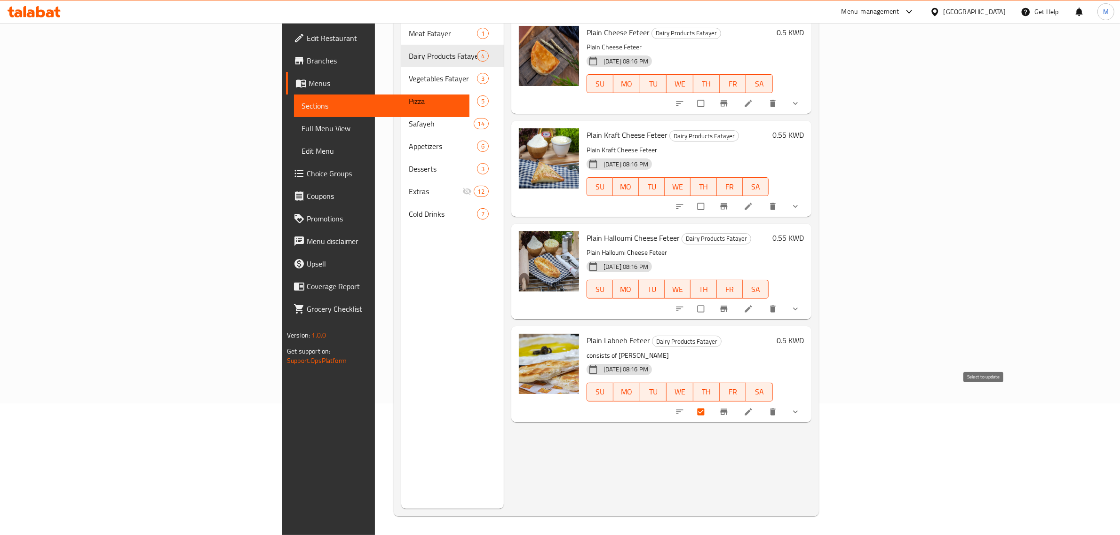
click at [712, 403] on input "checkbox" at bounding box center [702, 412] width 20 height 18
checkbox input "false"
click at [777, 407] on icon "delete" at bounding box center [772, 411] width 9 height 9
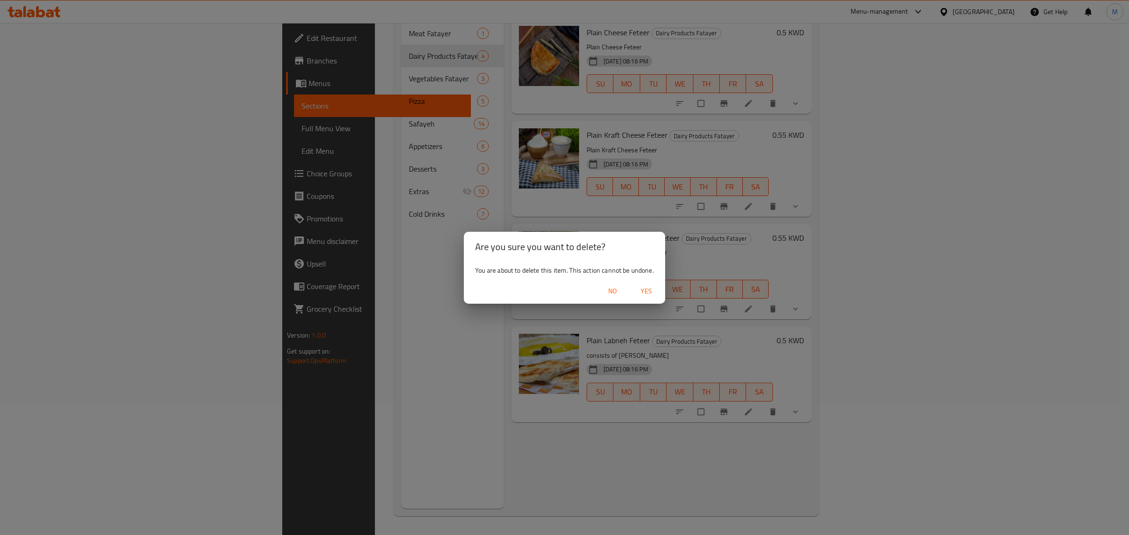
click at [648, 294] on span "Yes" at bounding box center [646, 291] width 23 height 12
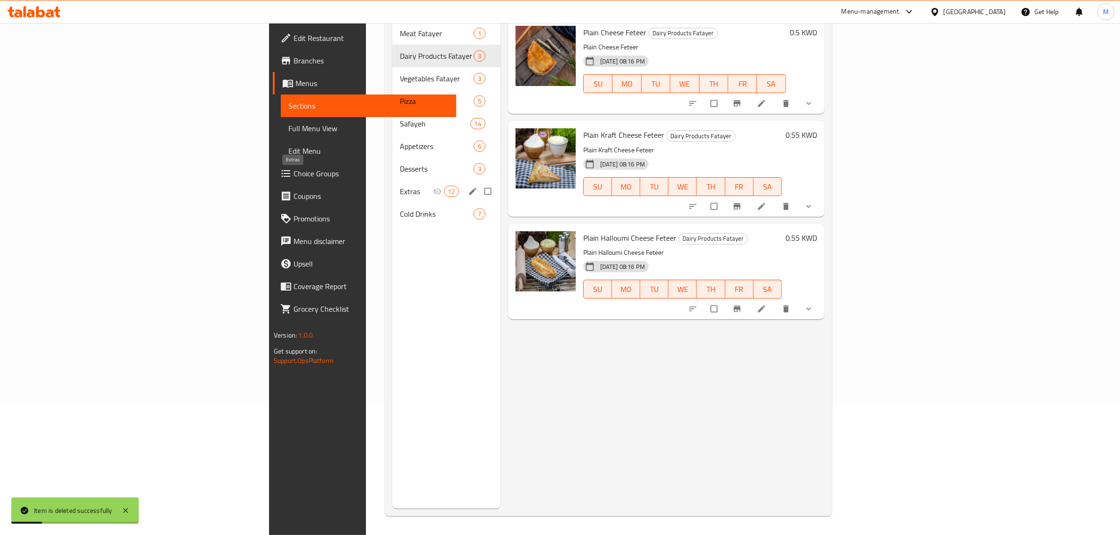
click at [400, 186] on span "Extras" at bounding box center [416, 191] width 32 height 11
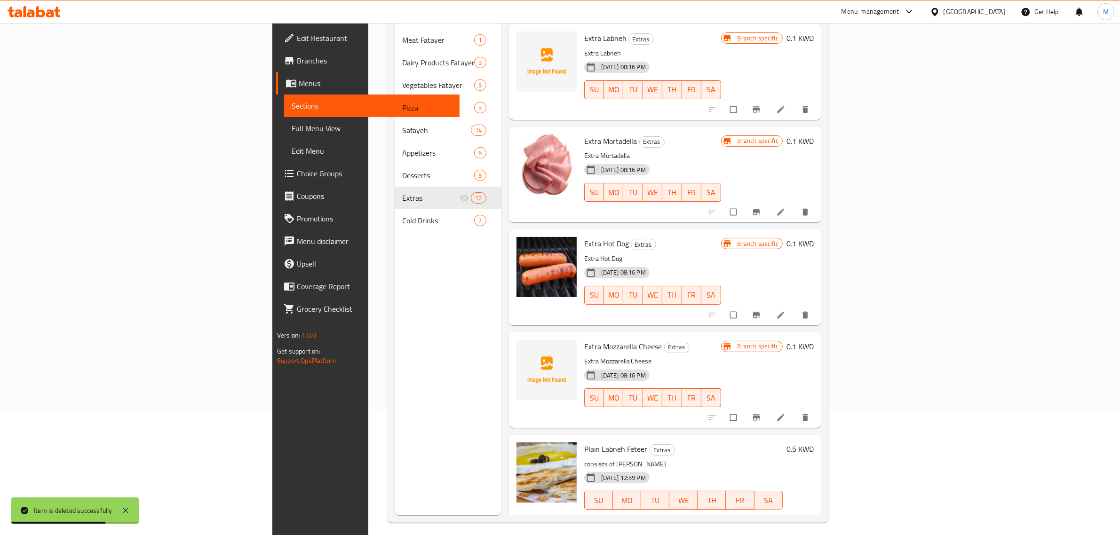
scroll to position [132, 0]
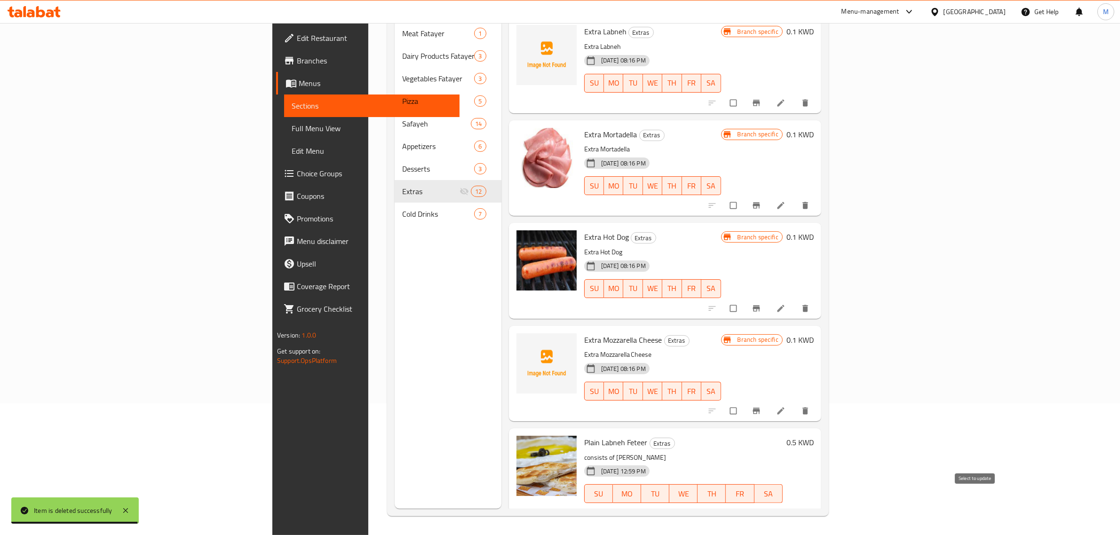
click at [721, 505] on input "checkbox" at bounding box center [712, 514] width 20 height 18
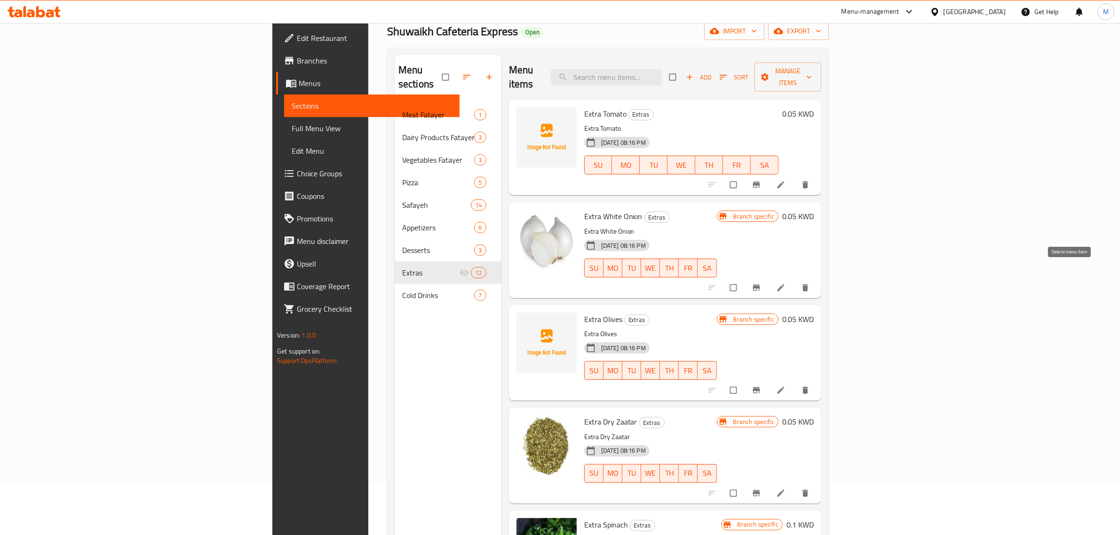
scroll to position [0, 0]
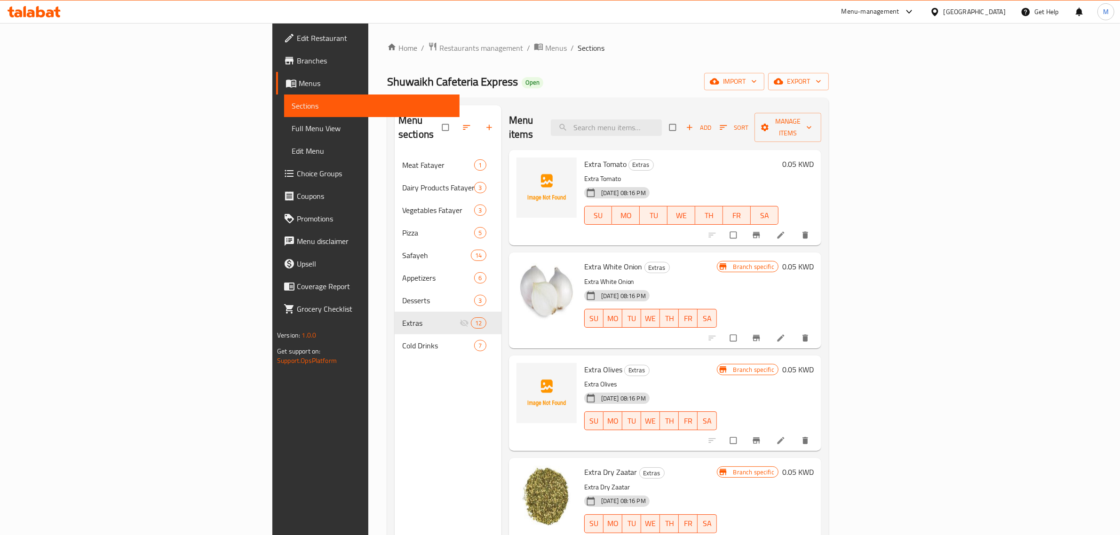
click at [821, 111] on div "Menu items Add Sort Manage items" at bounding box center [665, 127] width 312 height 45
click at [814, 117] on span "Manage items" at bounding box center [788, 128] width 52 height 24
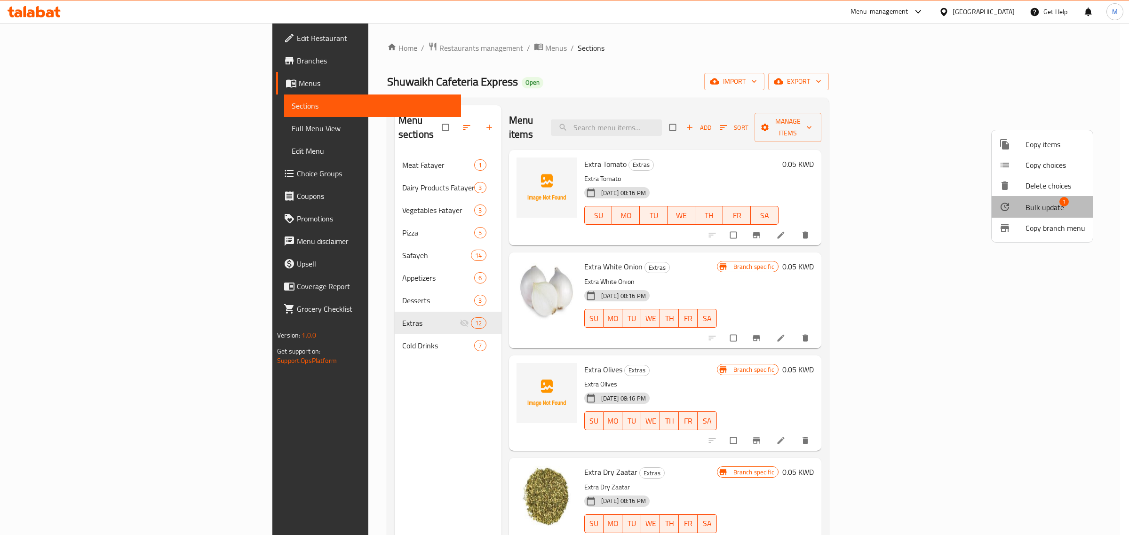
click at [1043, 203] on span "Bulk update" at bounding box center [1044, 207] width 39 height 11
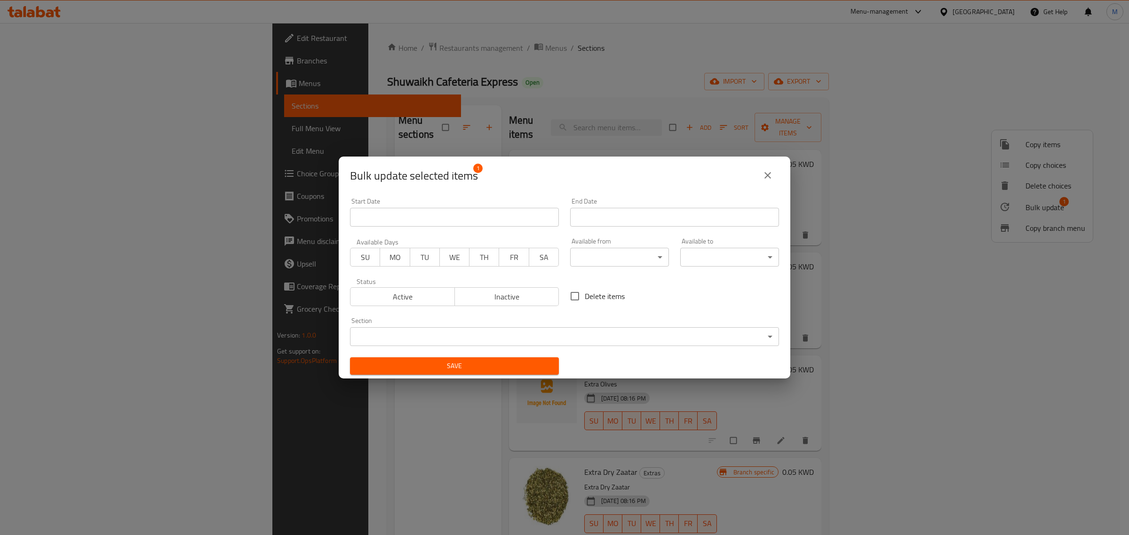
click at [384, 338] on body "​ Menu-management [GEOGRAPHIC_DATA] Get Help M Edit Restaurant Branches Menus S…" at bounding box center [564, 279] width 1129 height 512
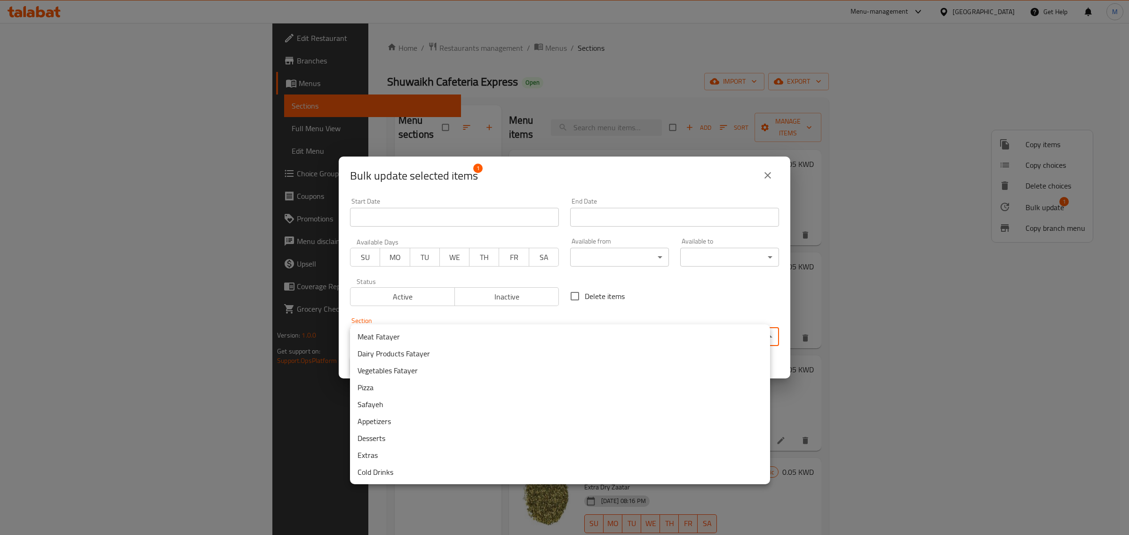
click at [401, 351] on li "Dairy Products Fatayer" at bounding box center [560, 353] width 420 height 17
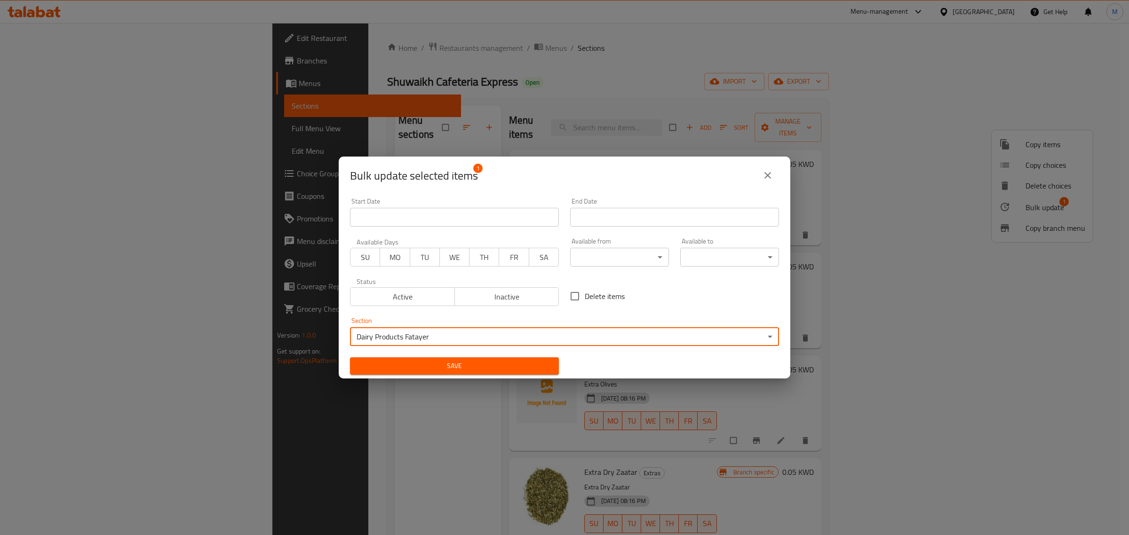
click at [488, 365] on span "Save" at bounding box center [454, 366] width 194 height 12
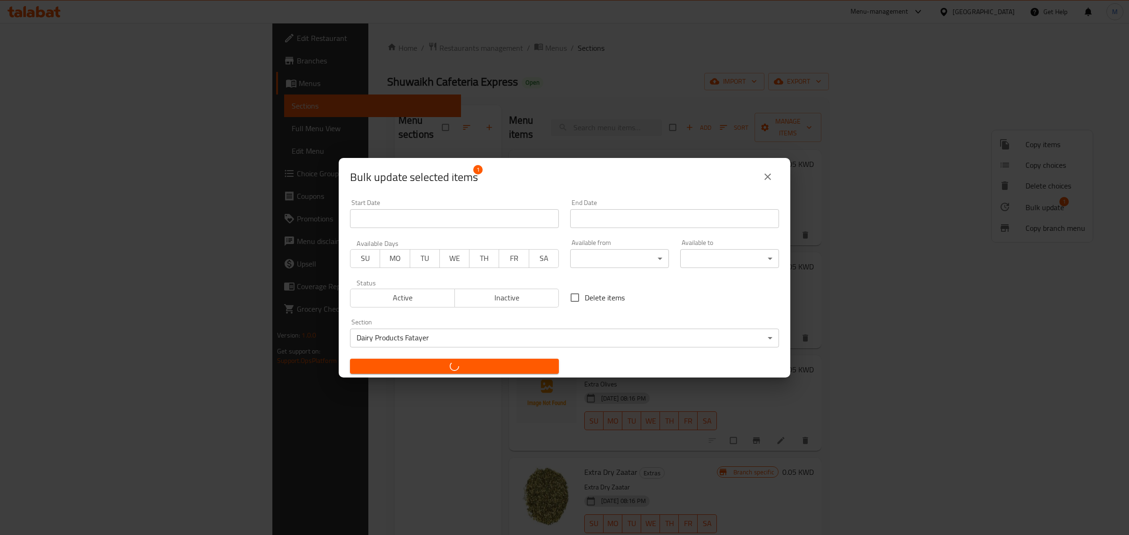
checkbox input "false"
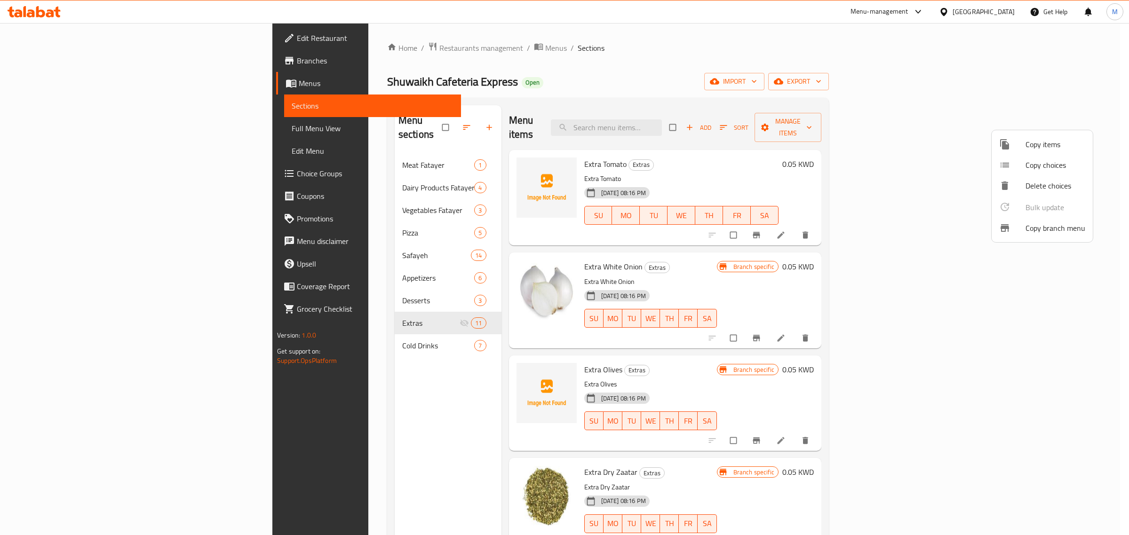
click at [266, 162] on div at bounding box center [564, 267] width 1129 height 535
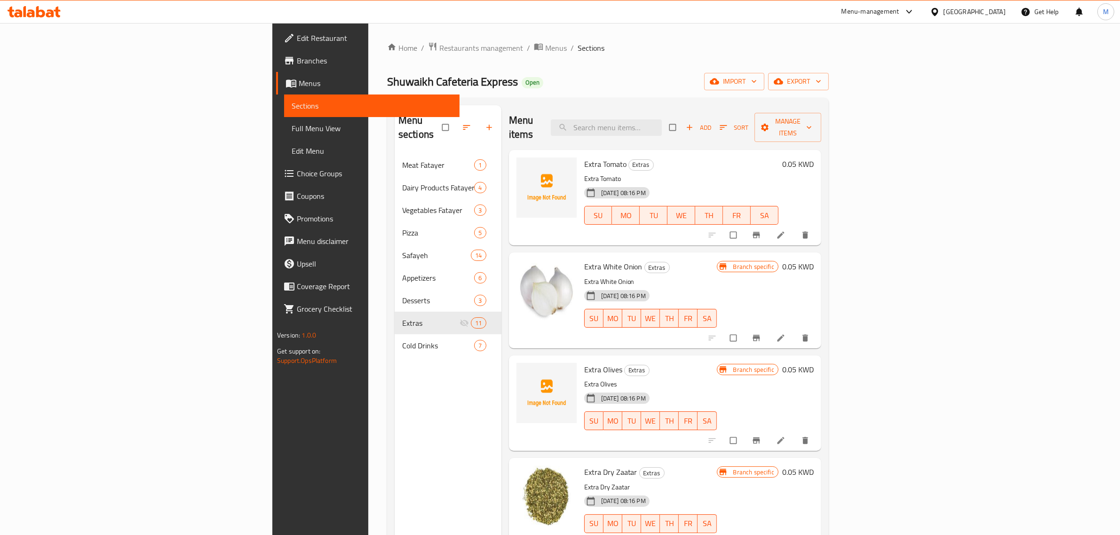
click at [395, 176] on div "Dairy Products Fatayer 4" at bounding box center [448, 187] width 107 height 23
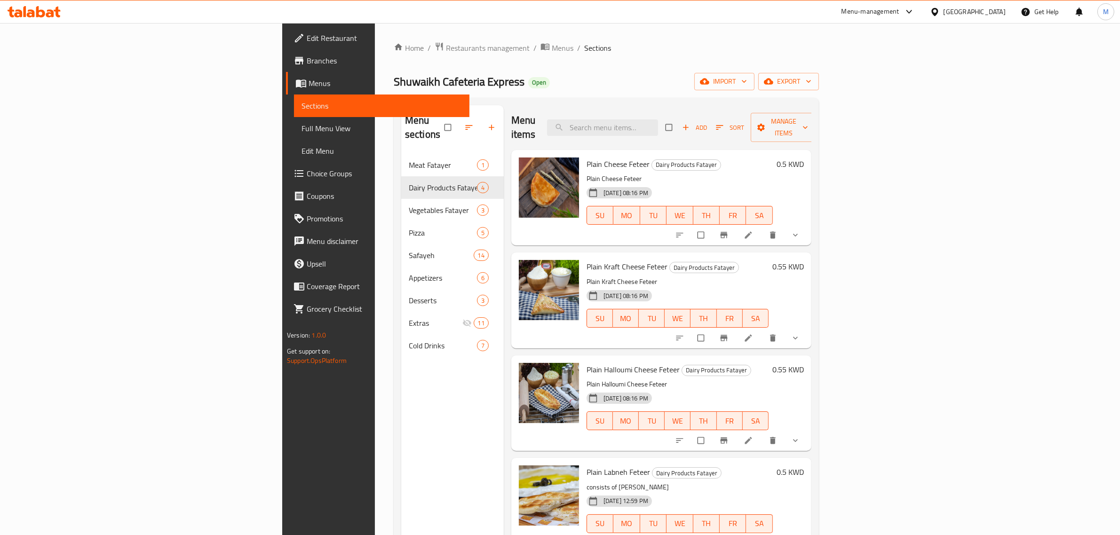
scroll to position [132, 0]
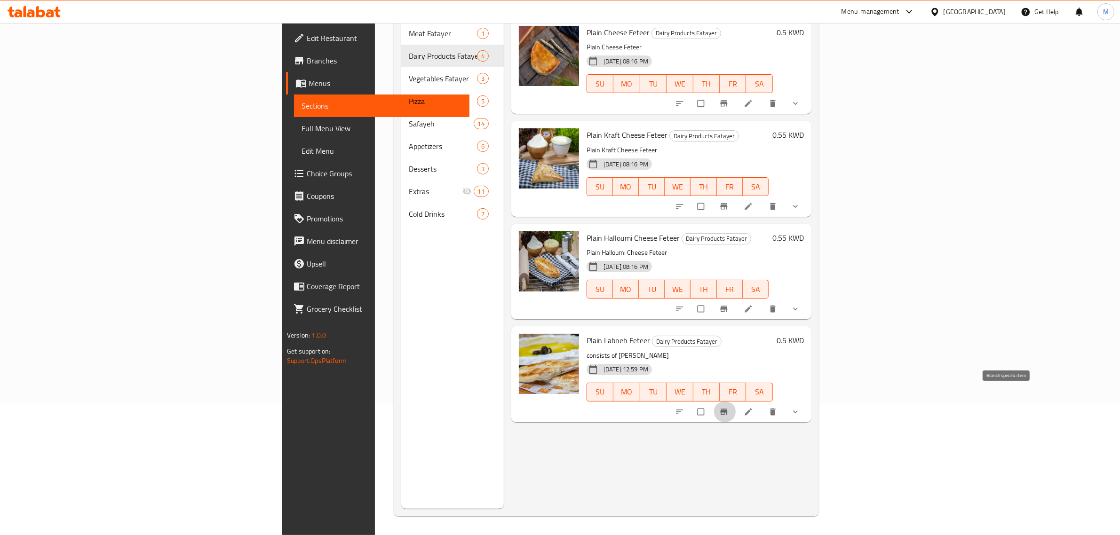
click at [736, 402] on button "Branch-specific-item" at bounding box center [724, 412] width 23 height 21
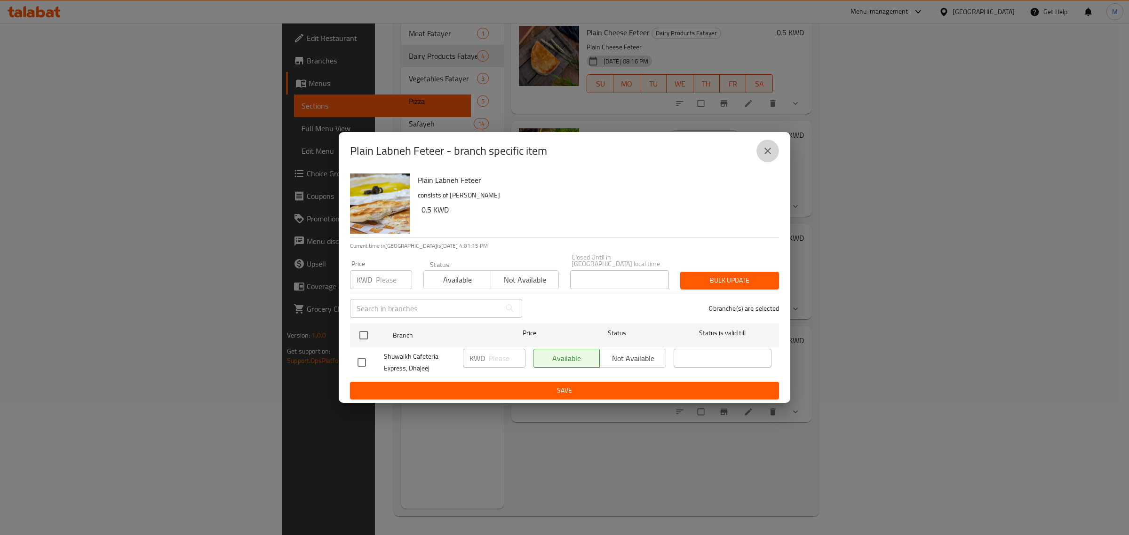
click at [765, 154] on icon "close" at bounding box center [767, 150] width 11 height 11
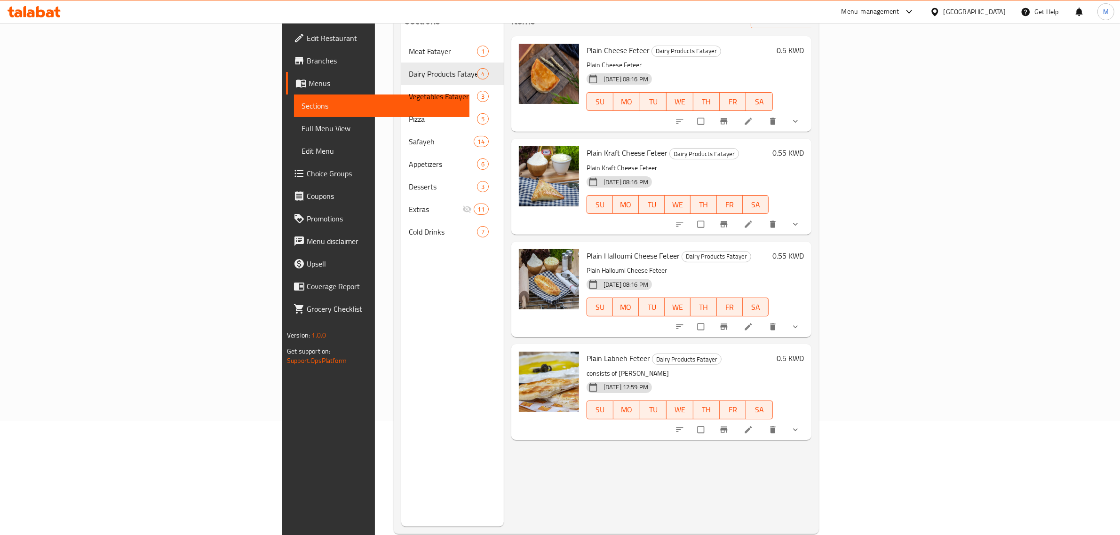
scroll to position [118, 0]
